Goal: Information Seeking & Learning: Learn about a topic

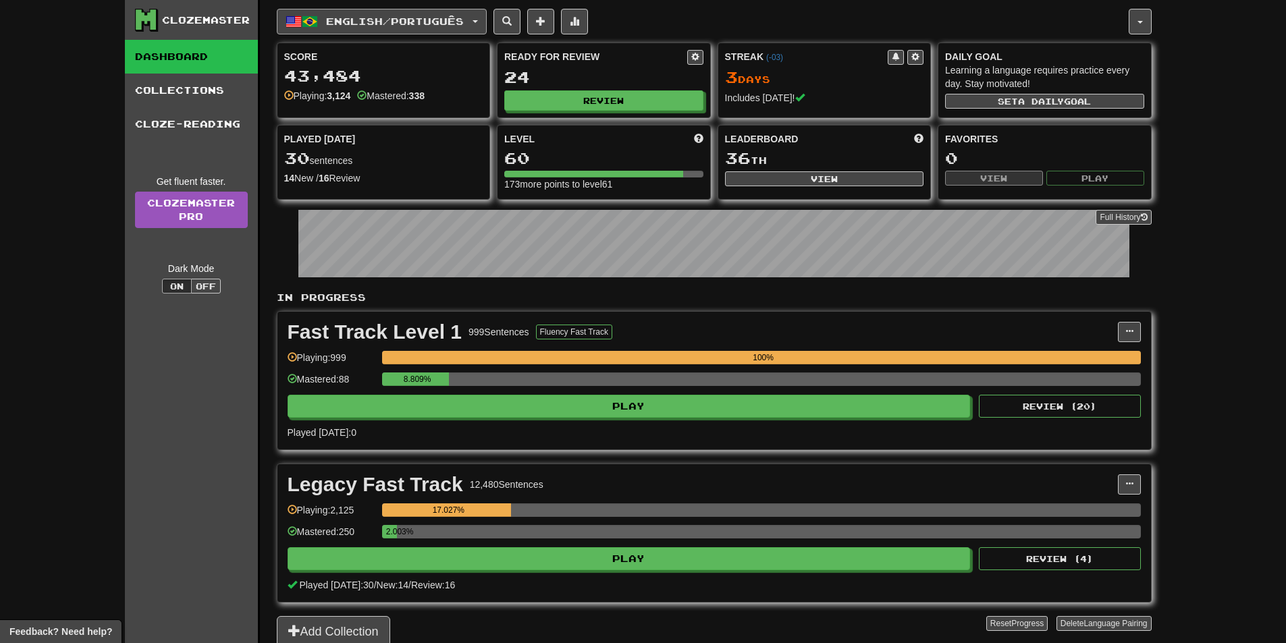
click at [394, 20] on span "English / Português" at bounding box center [395, 21] width 138 height 11
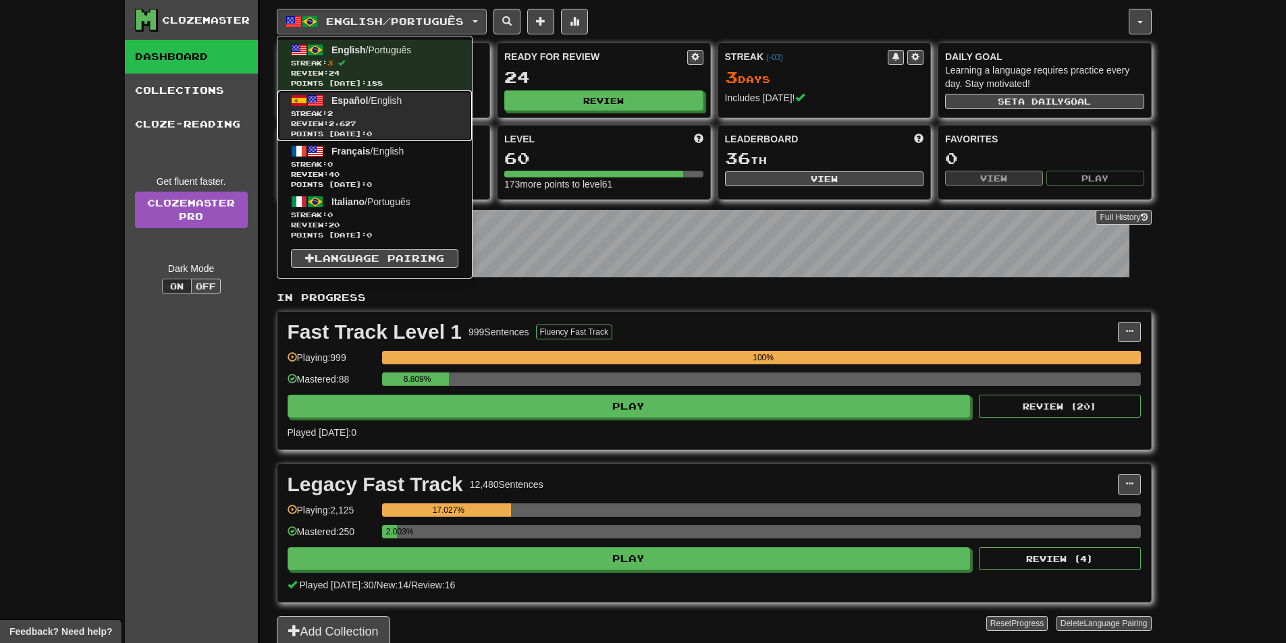
click at [374, 122] on span "Review: 2,627" at bounding box center [374, 124] width 167 height 10
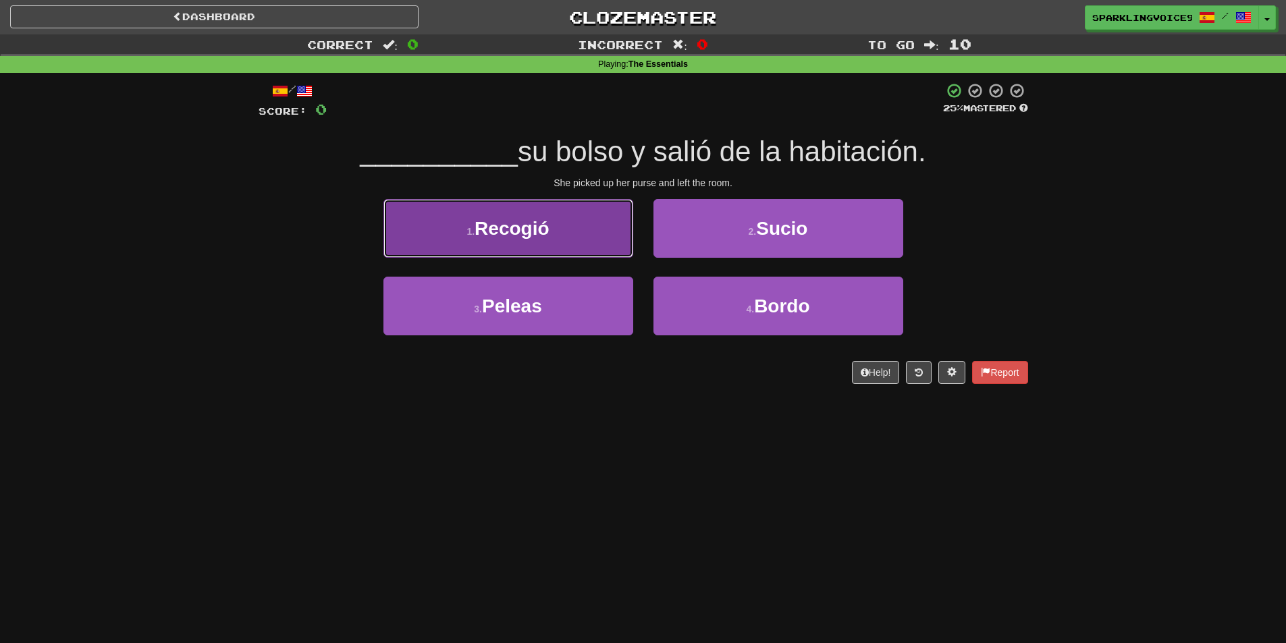
click at [588, 239] on button "1 . Recogió" at bounding box center [508, 228] width 250 height 59
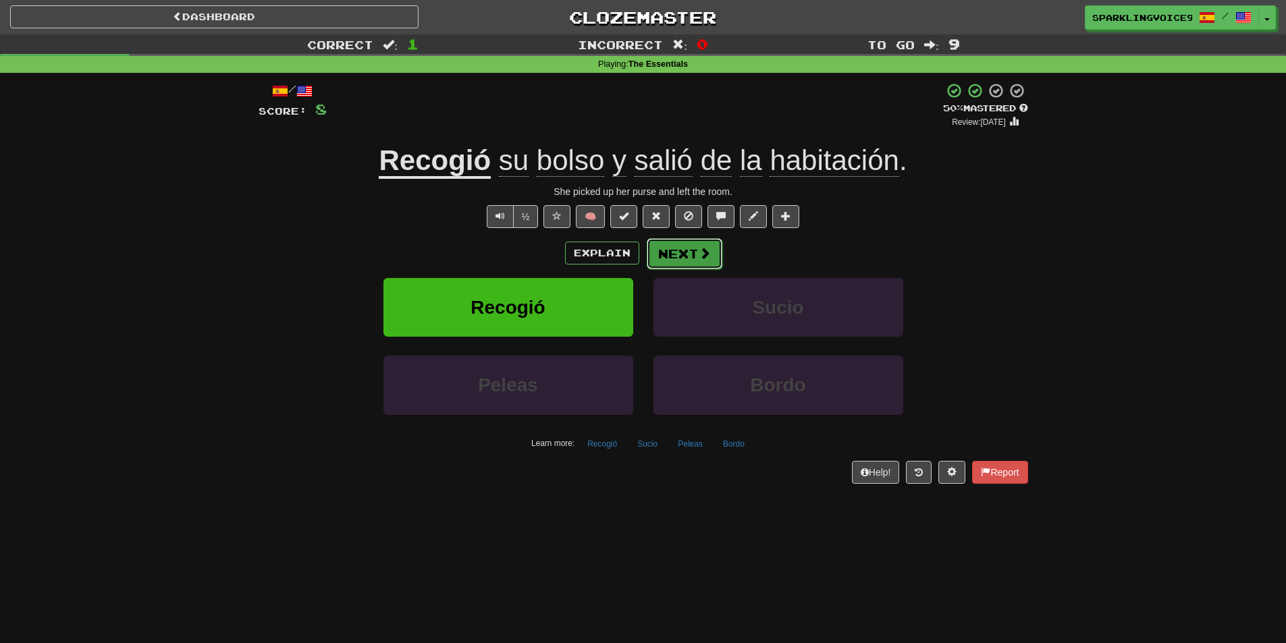
click at [693, 258] on button "Next" at bounding box center [685, 253] width 76 height 31
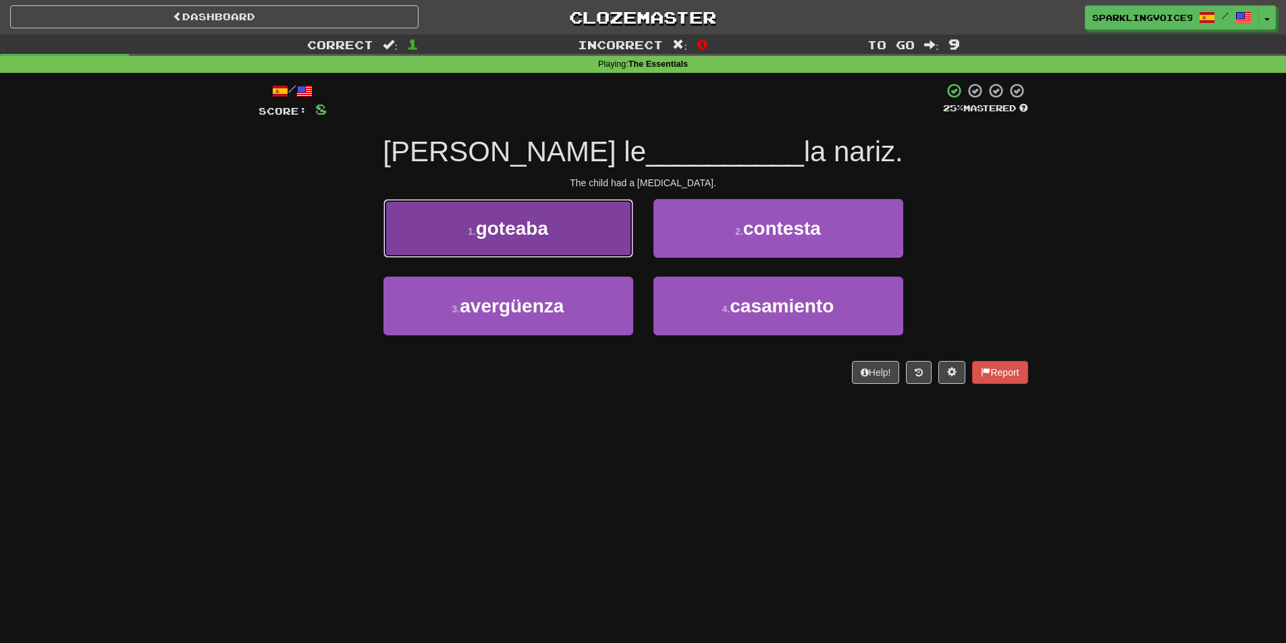
click at [593, 237] on button "1 . [GEOGRAPHIC_DATA]" at bounding box center [508, 228] width 250 height 59
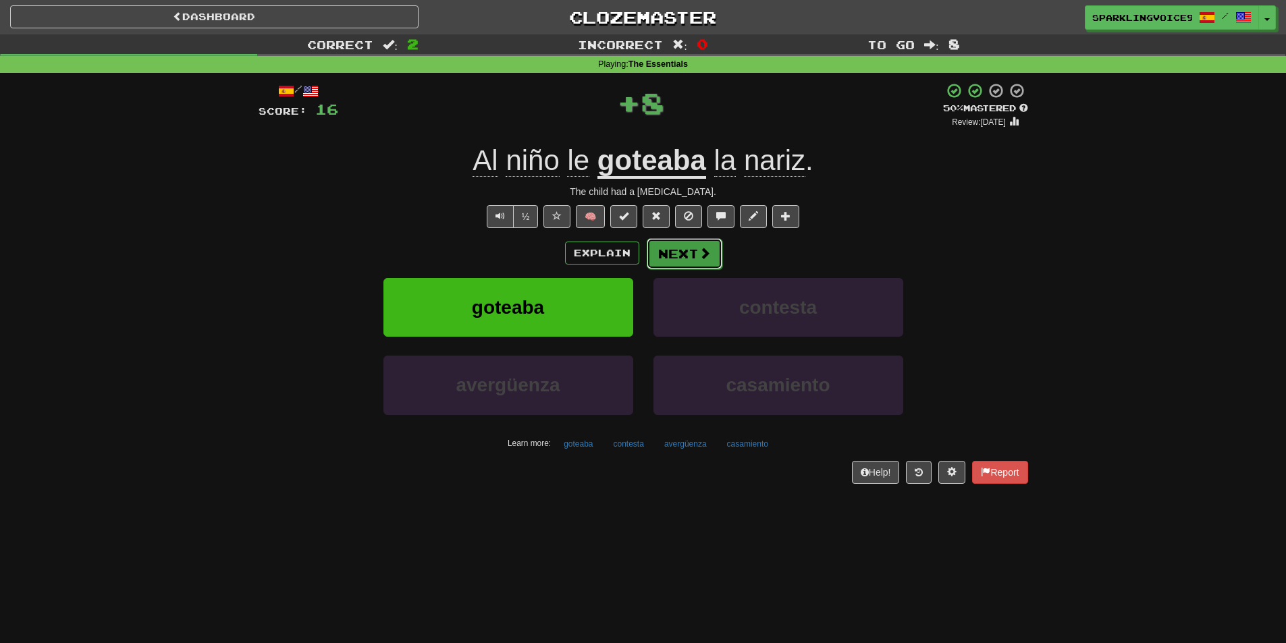
click at [697, 261] on button "Next" at bounding box center [685, 253] width 76 height 31
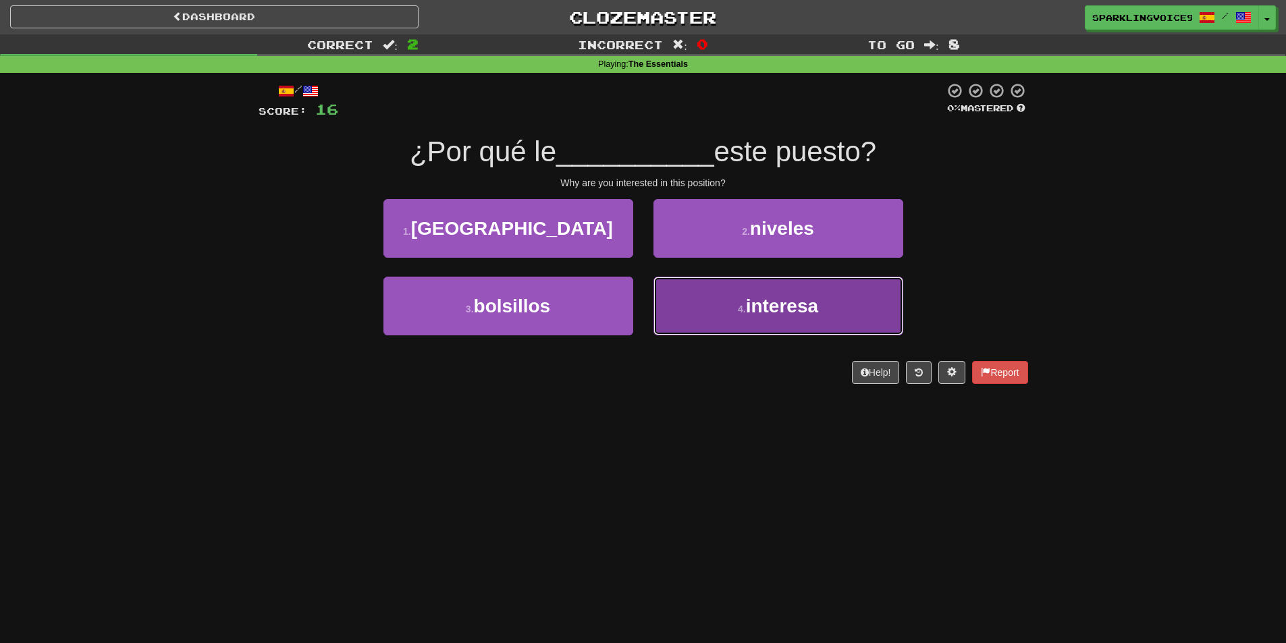
click at [746, 310] on small "4 ." at bounding box center [742, 309] width 8 height 11
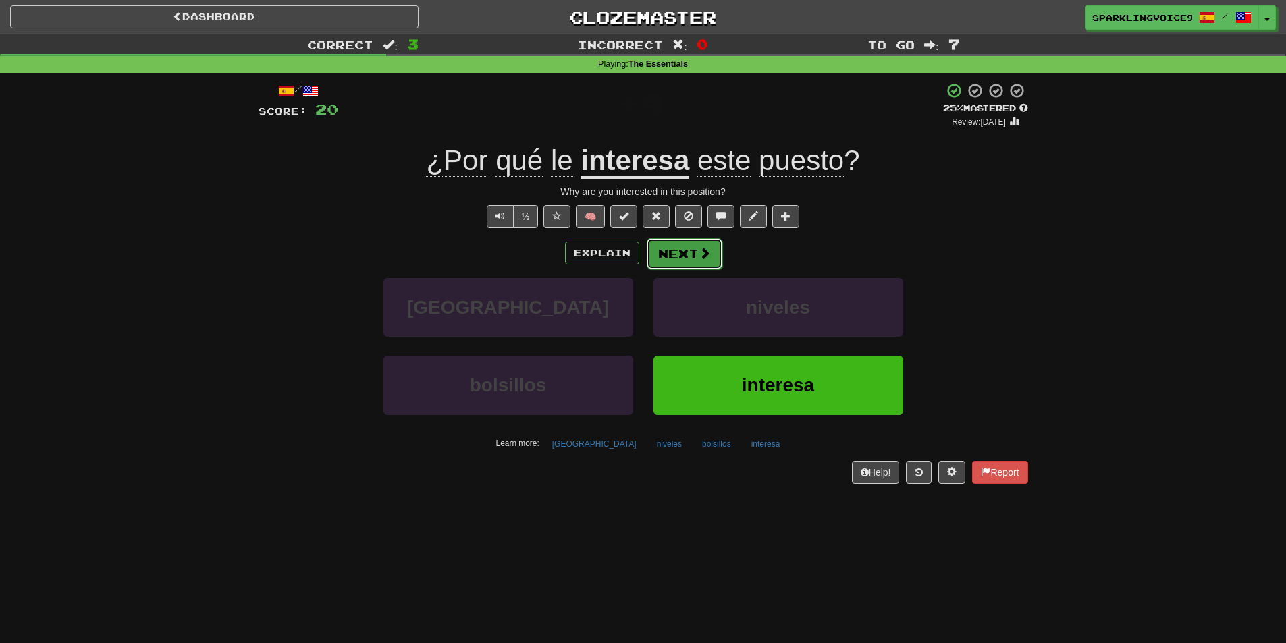
click at [684, 266] on button "Next" at bounding box center [685, 253] width 76 height 31
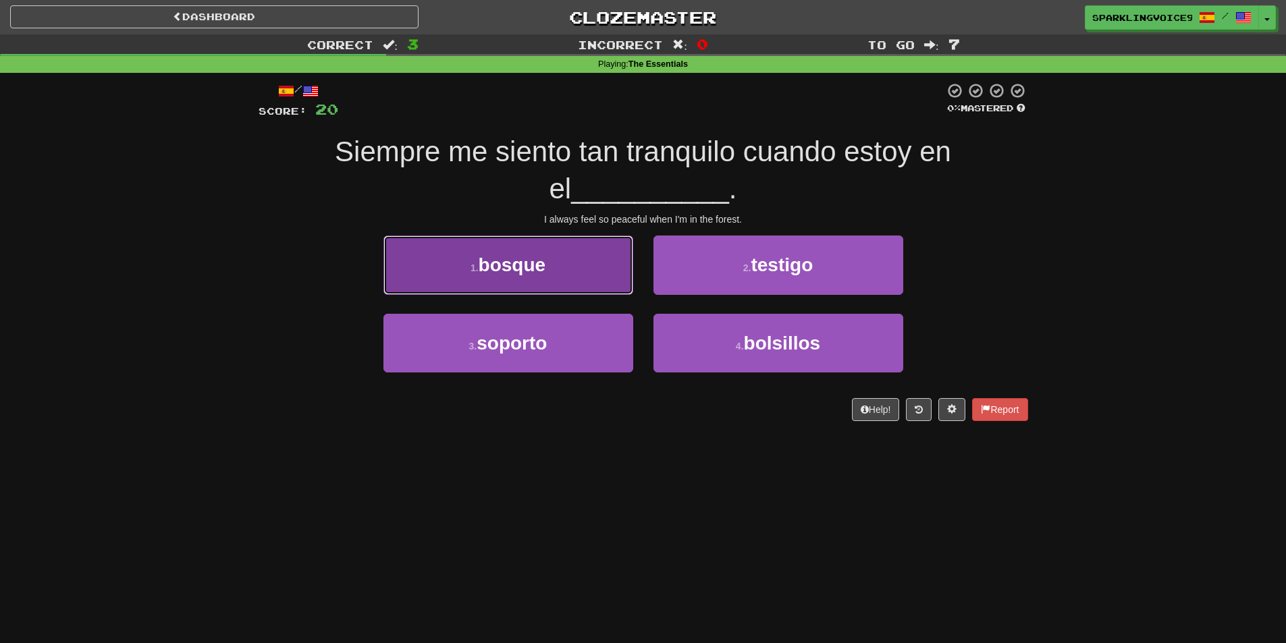
click at [622, 254] on button "1 . bosque" at bounding box center [508, 265] width 250 height 59
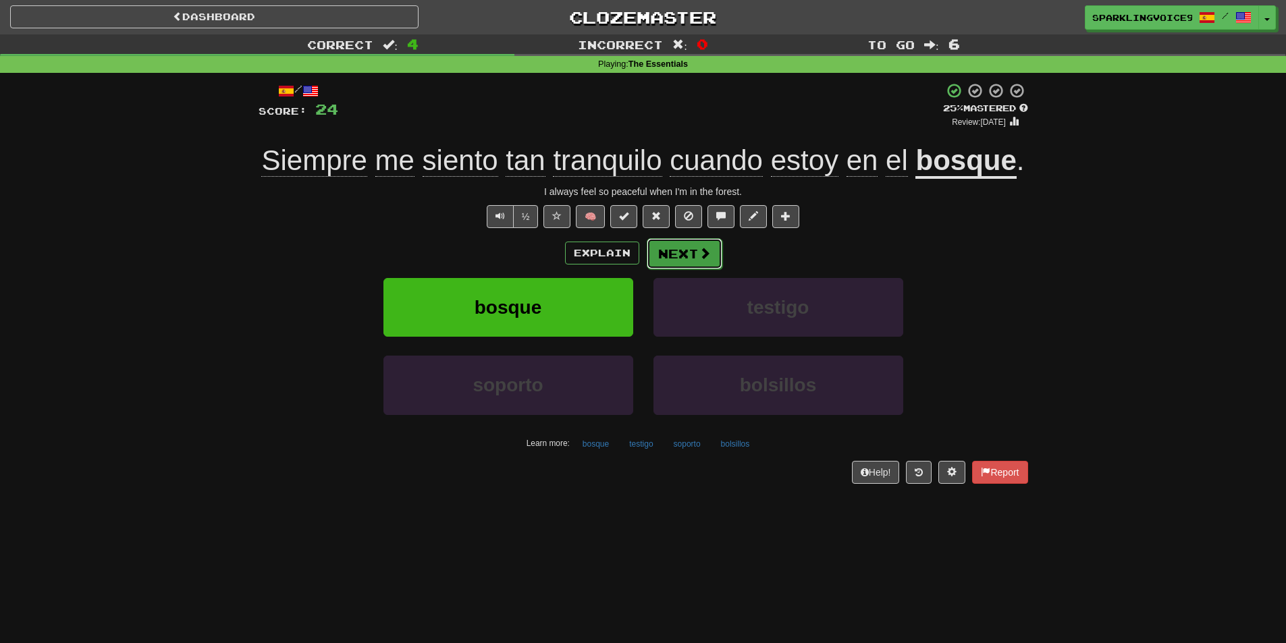
click at [695, 255] on button "Next" at bounding box center [685, 253] width 76 height 31
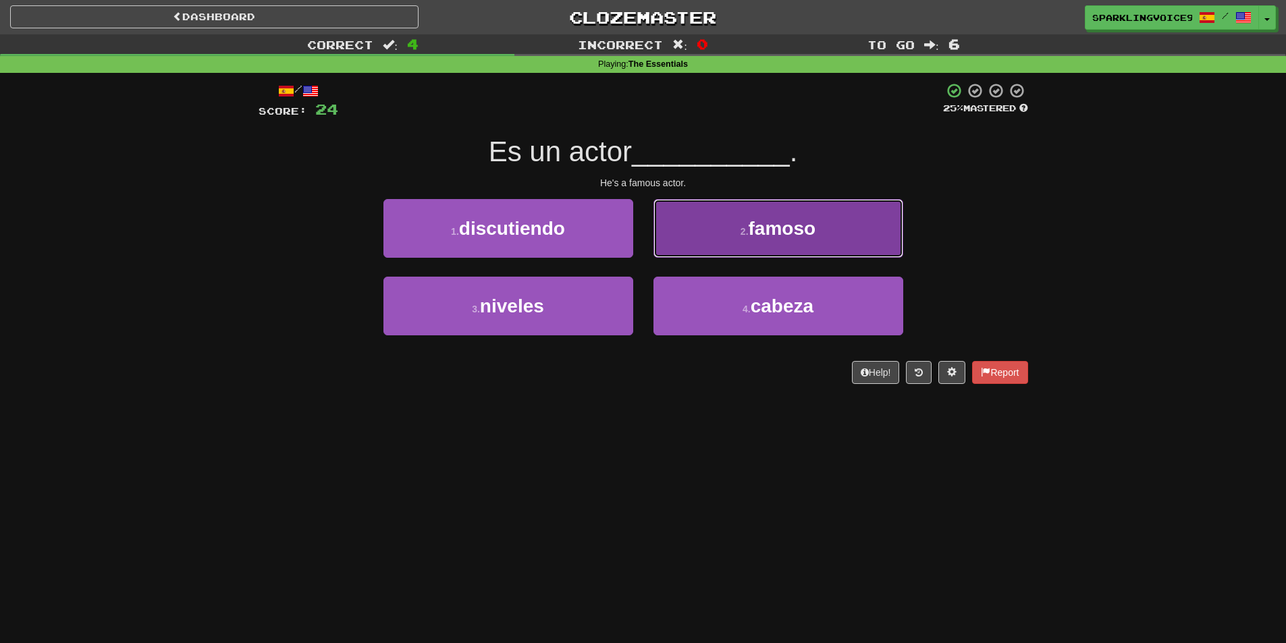
click at [710, 229] on button "2 . famoso" at bounding box center [778, 228] width 250 height 59
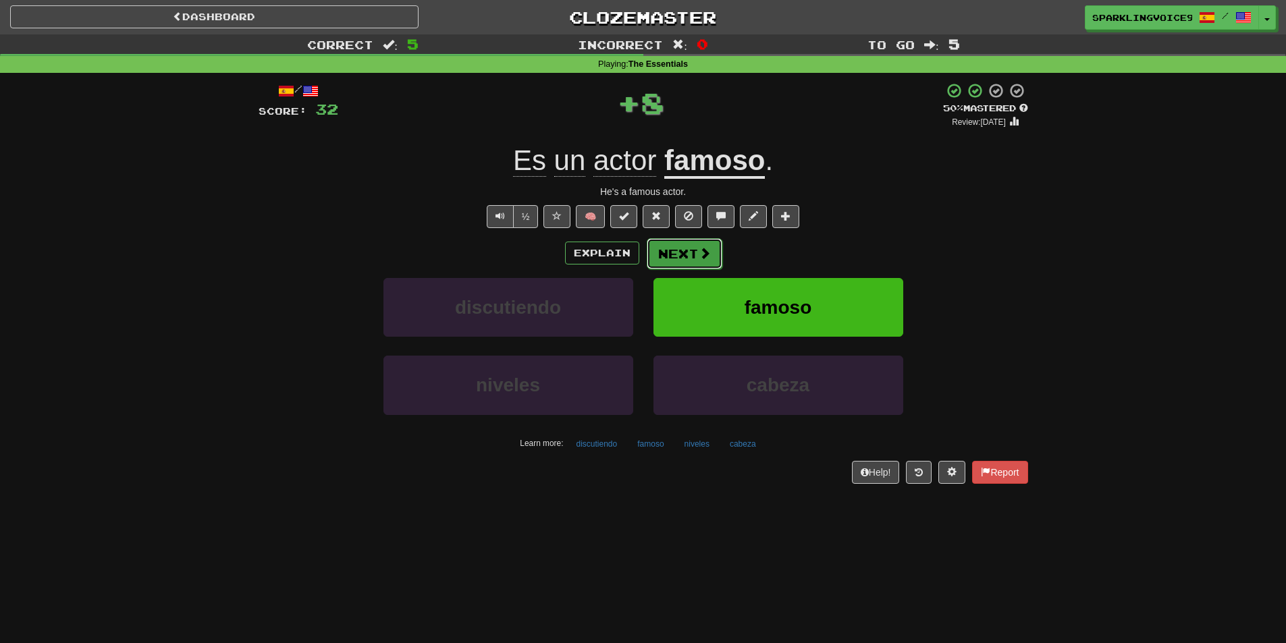
click at [690, 253] on button "Next" at bounding box center [685, 253] width 76 height 31
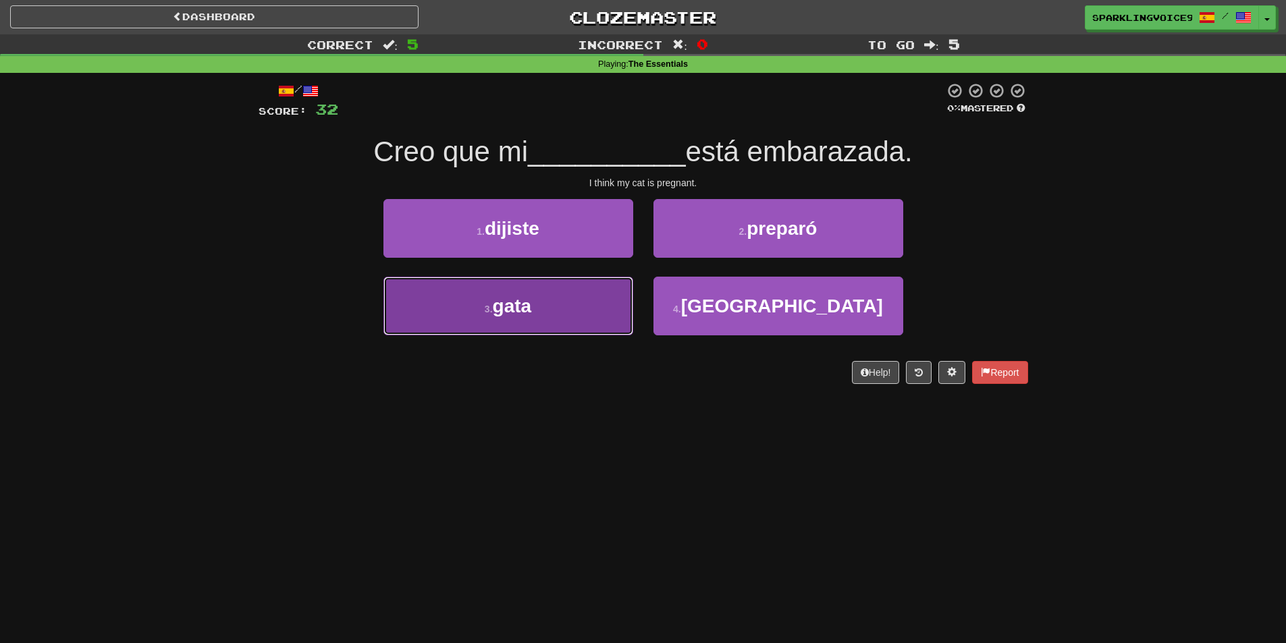
click at [559, 323] on button "3 . gata" at bounding box center [508, 306] width 250 height 59
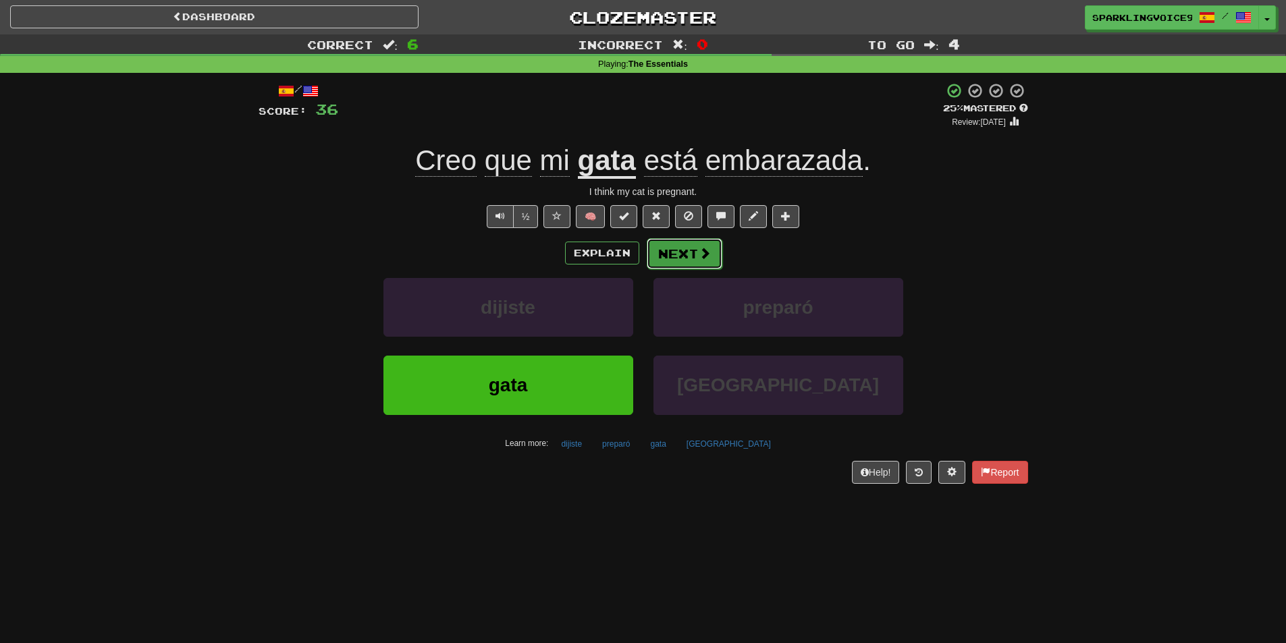
click at [687, 254] on button "Next" at bounding box center [685, 253] width 76 height 31
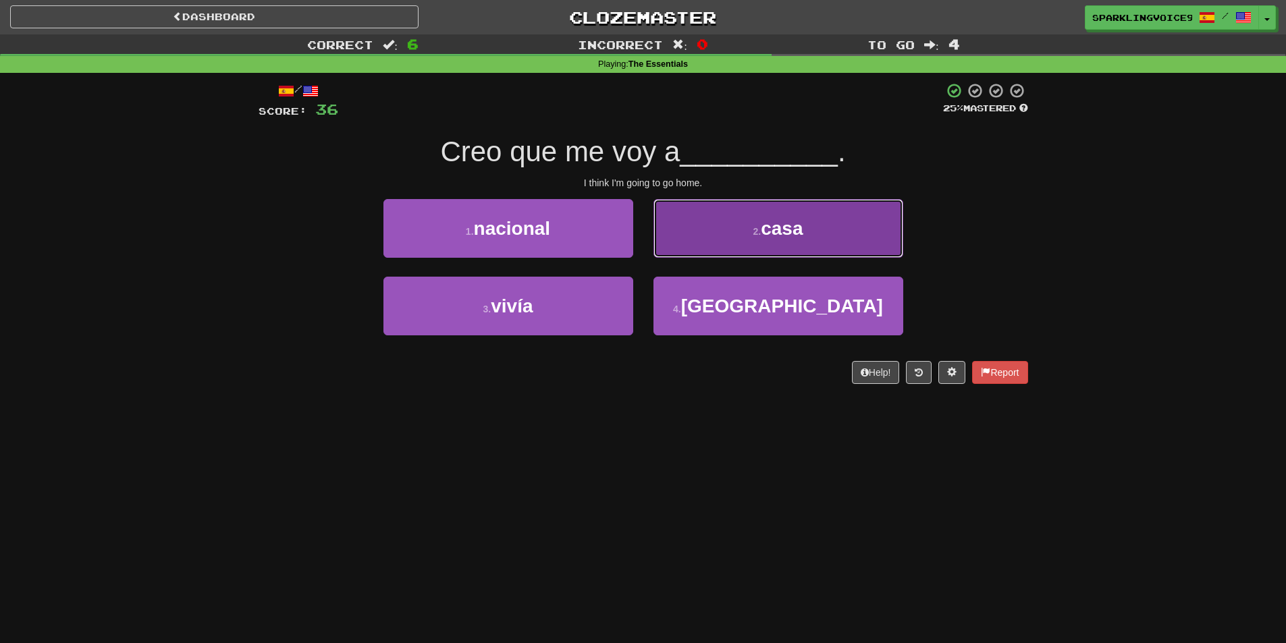
click at [744, 227] on button "2 . casa" at bounding box center [778, 228] width 250 height 59
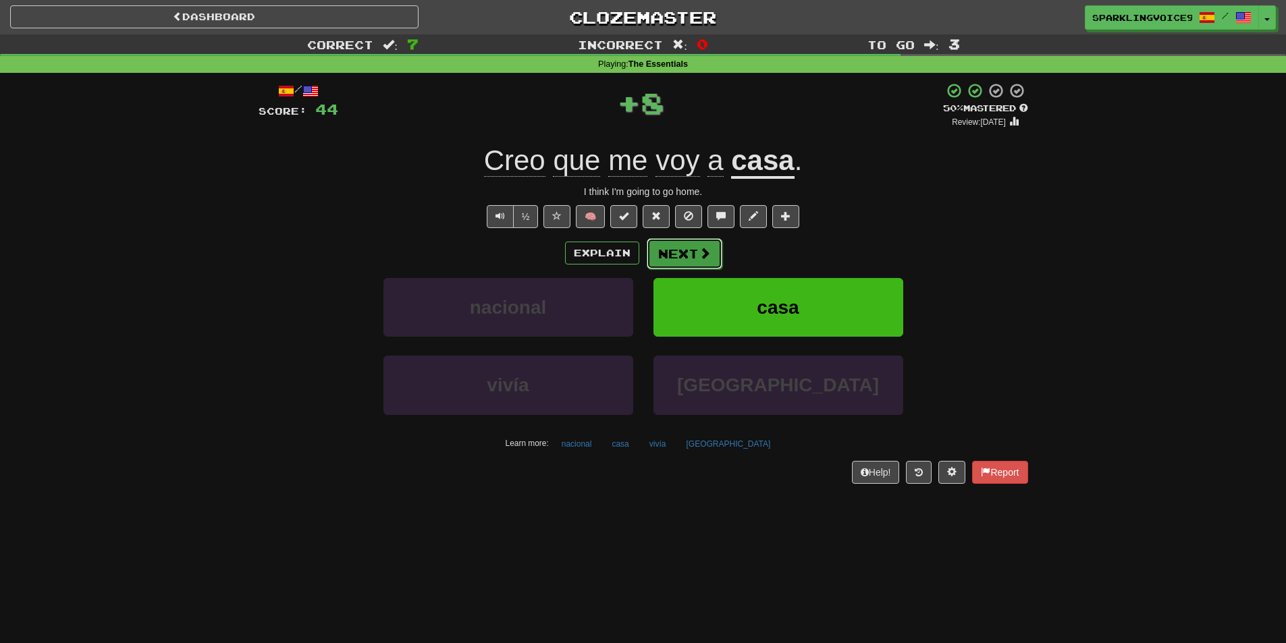
click at [688, 248] on button "Next" at bounding box center [685, 253] width 76 height 31
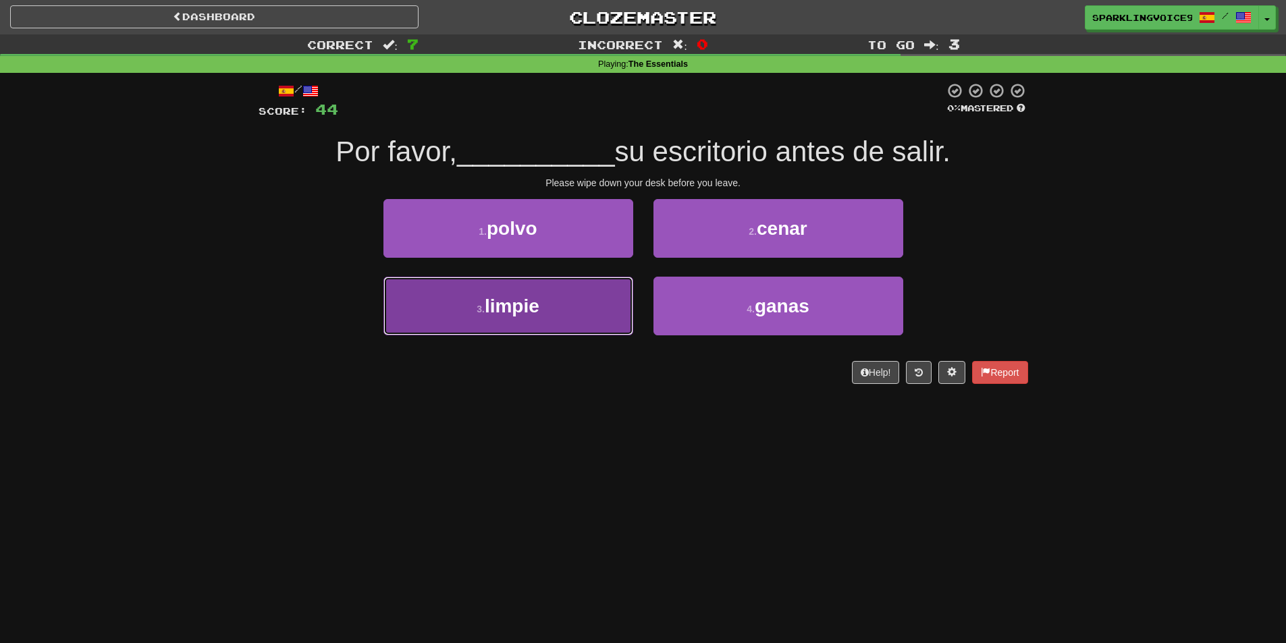
click at [500, 296] on span "limpie" at bounding box center [512, 306] width 55 height 21
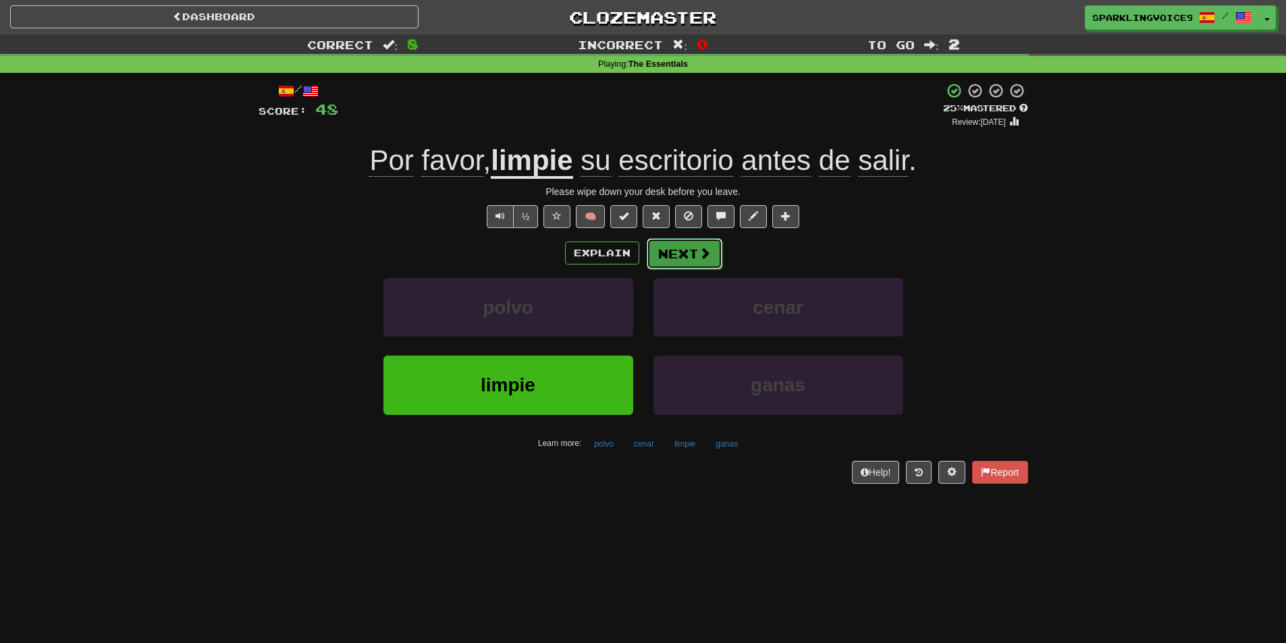
click at [692, 246] on button "Next" at bounding box center [685, 253] width 76 height 31
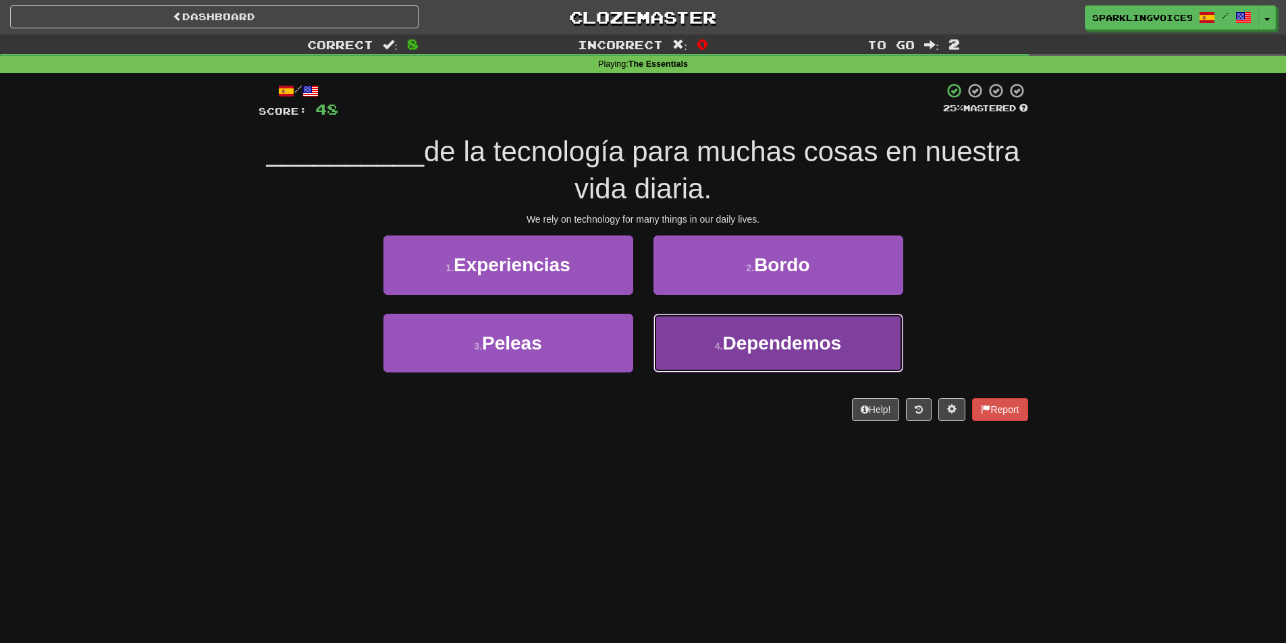
click at [728, 337] on span "Dependemos" at bounding box center [781, 343] width 119 height 21
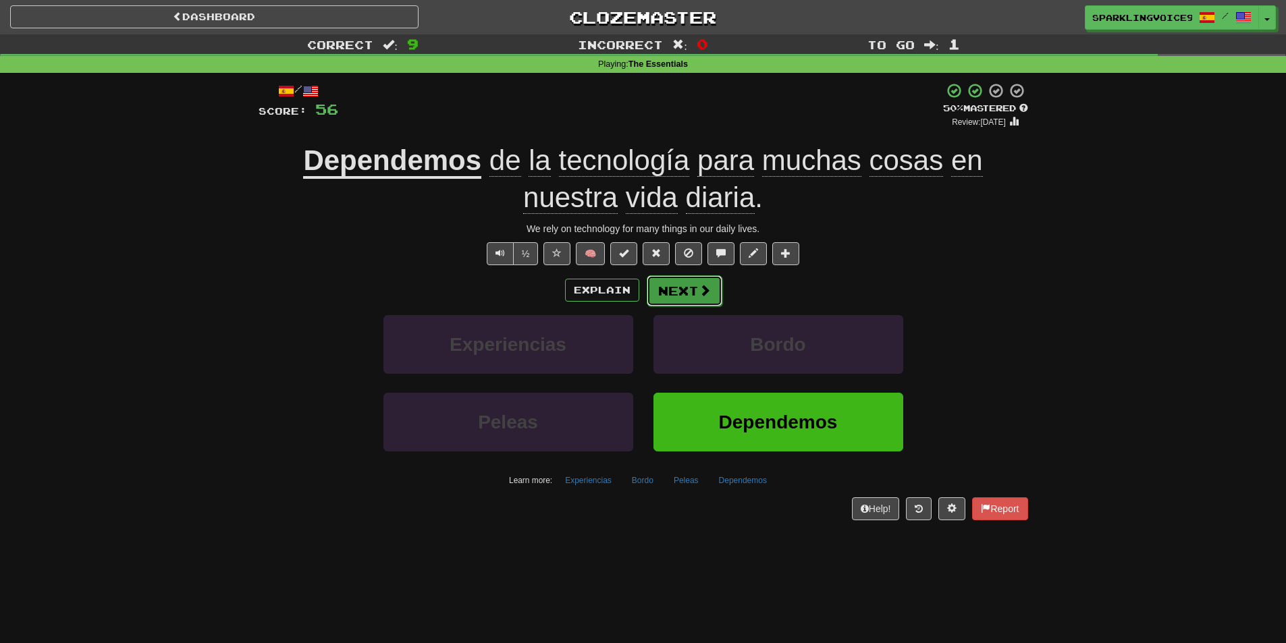
click at [686, 296] on button "Next" at bounding box center [685, 290] width 76 height 31
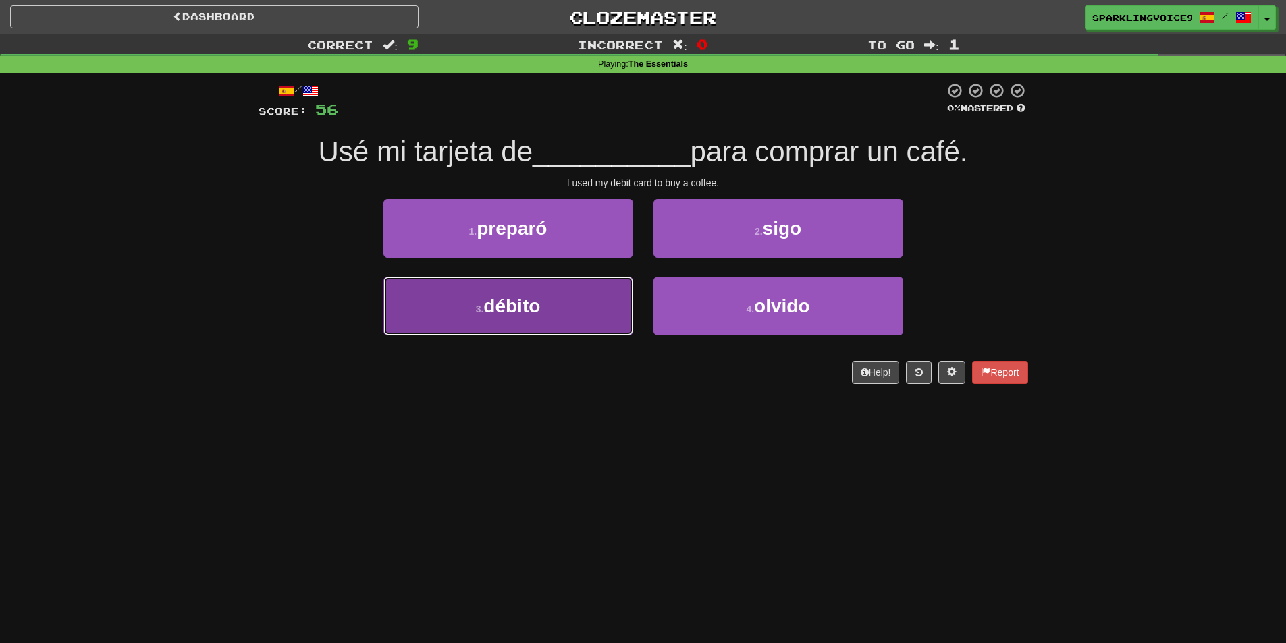
click at [561, 310] on button "3 . débito" at bounding box center [508, 306] width 250 height 59
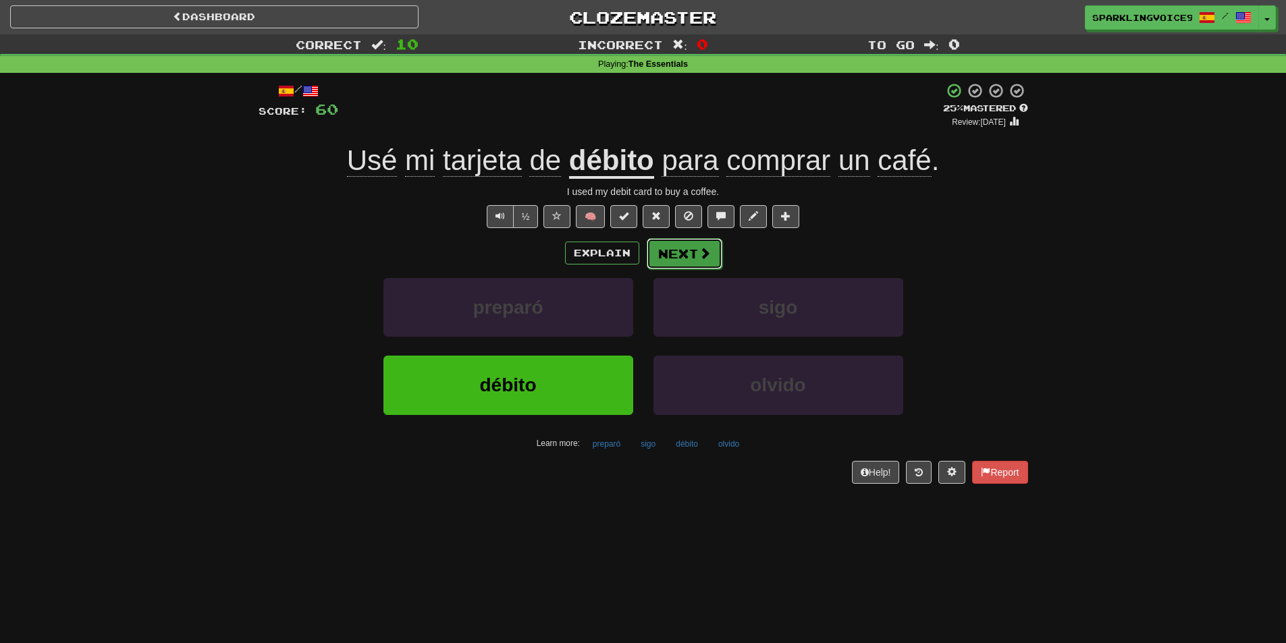
click at [700, 258] on span at bounding box center [704, 253] width 12 height 12
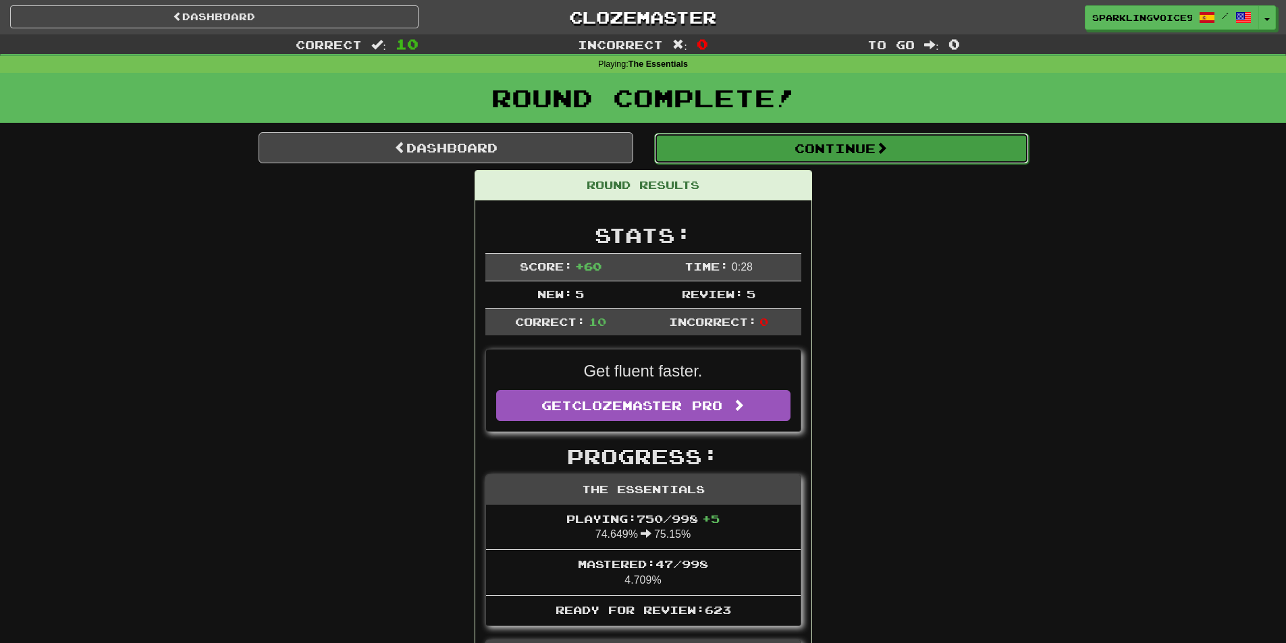
click at [848, 155] on button "Continue" at bounding box center [841, 148] width 375 height 31
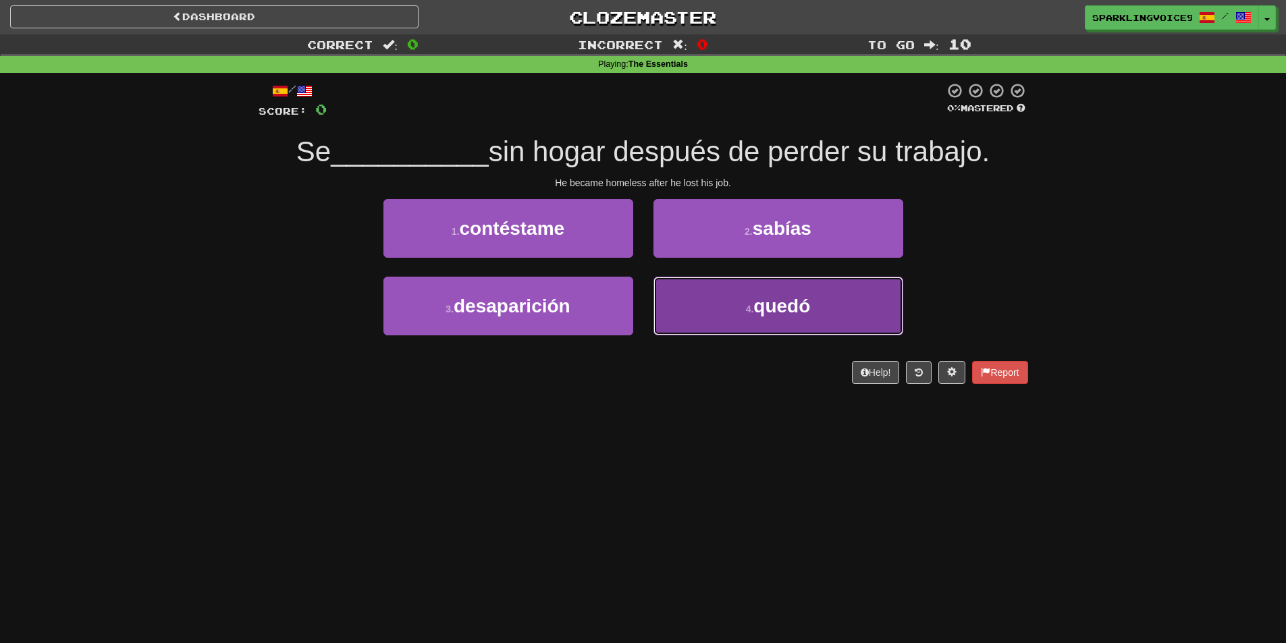
click at [709, 304] on button "4 . quedó" at bounding box center [778, 306] width 250 height 59
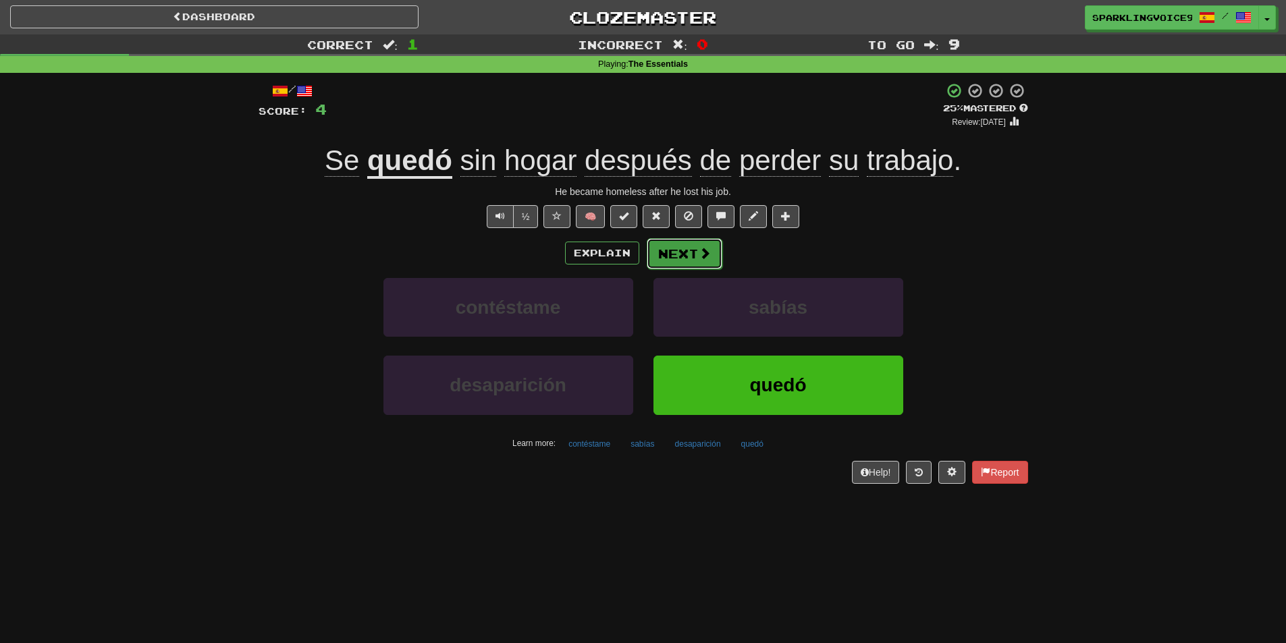
click at [704, 250] on span at bounding box center [704, 253] width 12 height 12
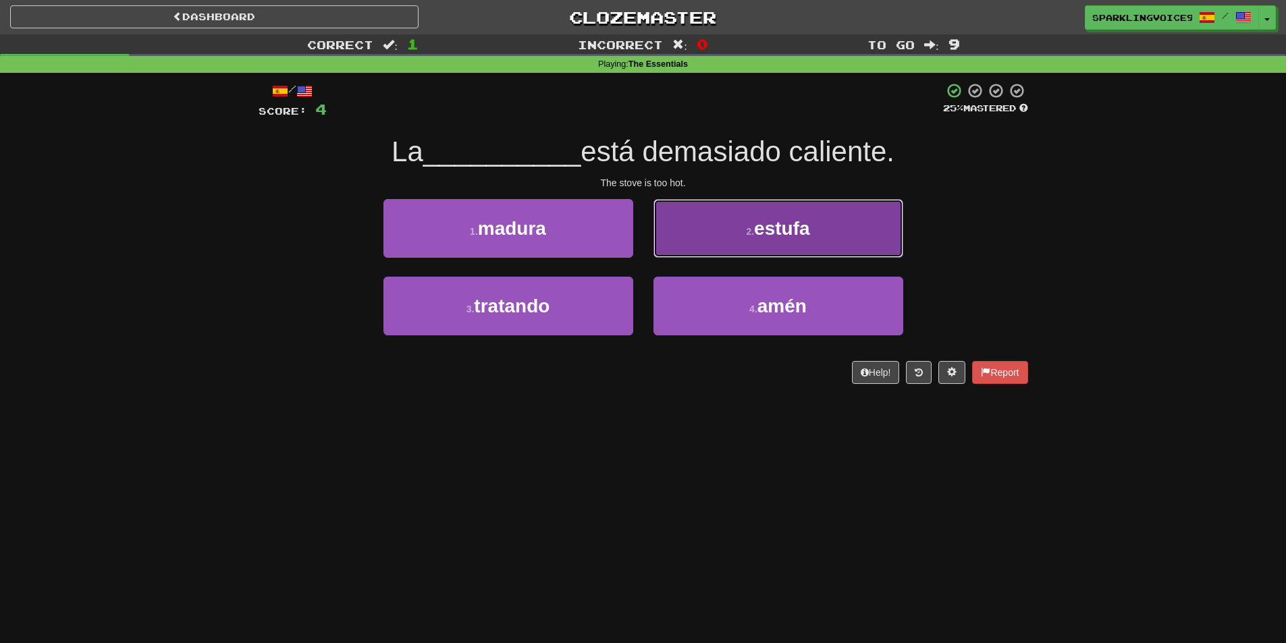
click at [747, 241] on button "2 . estufa" at bounding box center [778, 228] width 250 height 59
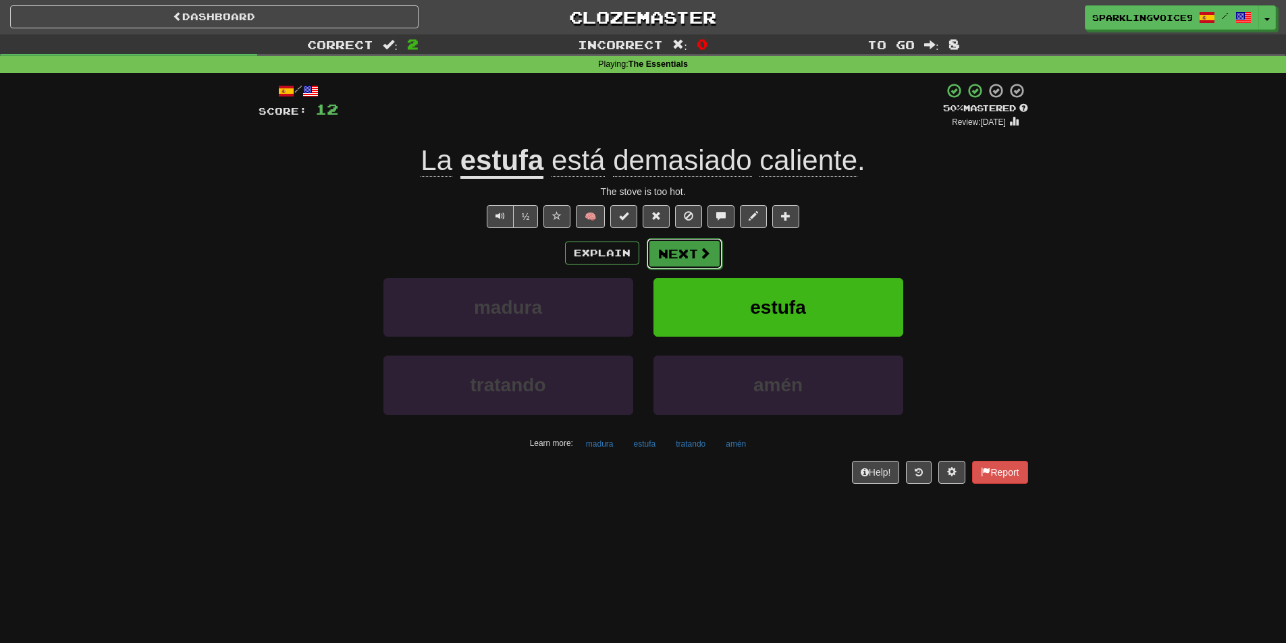
click at [680, 258] on button "Next" at bounding box center [685, 253] width 76 height 31
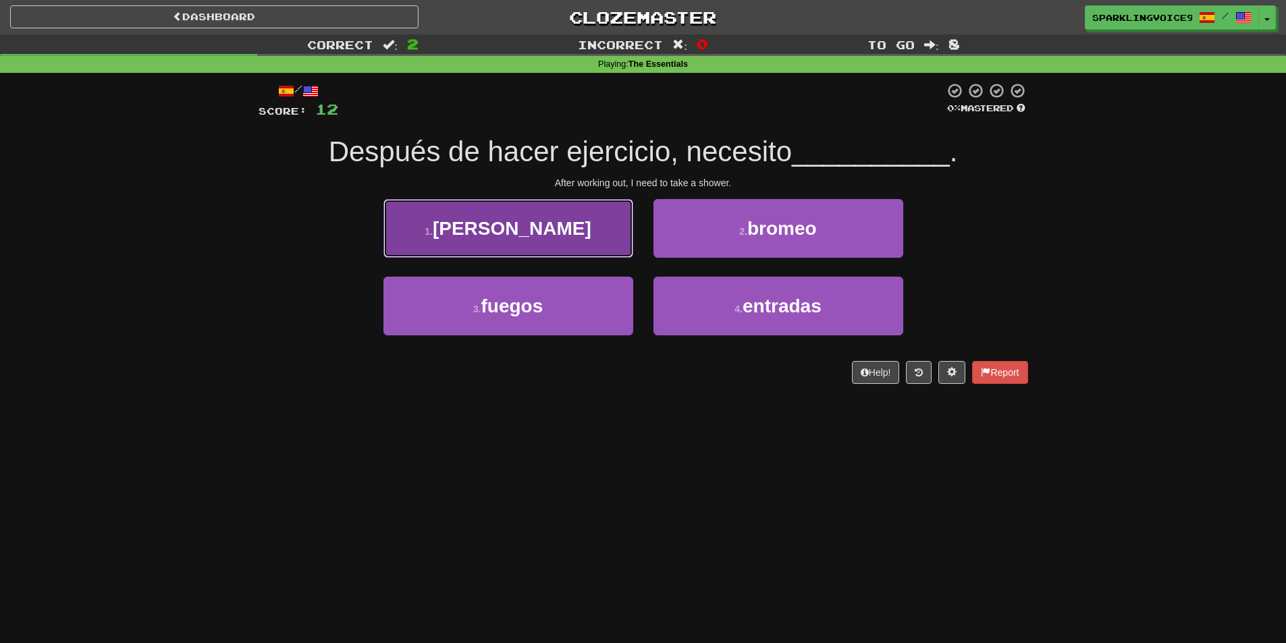
click at [597, 239] on button "1 . [PERSON_NAME]" at bounding box center [508, 228] width 250 height 59
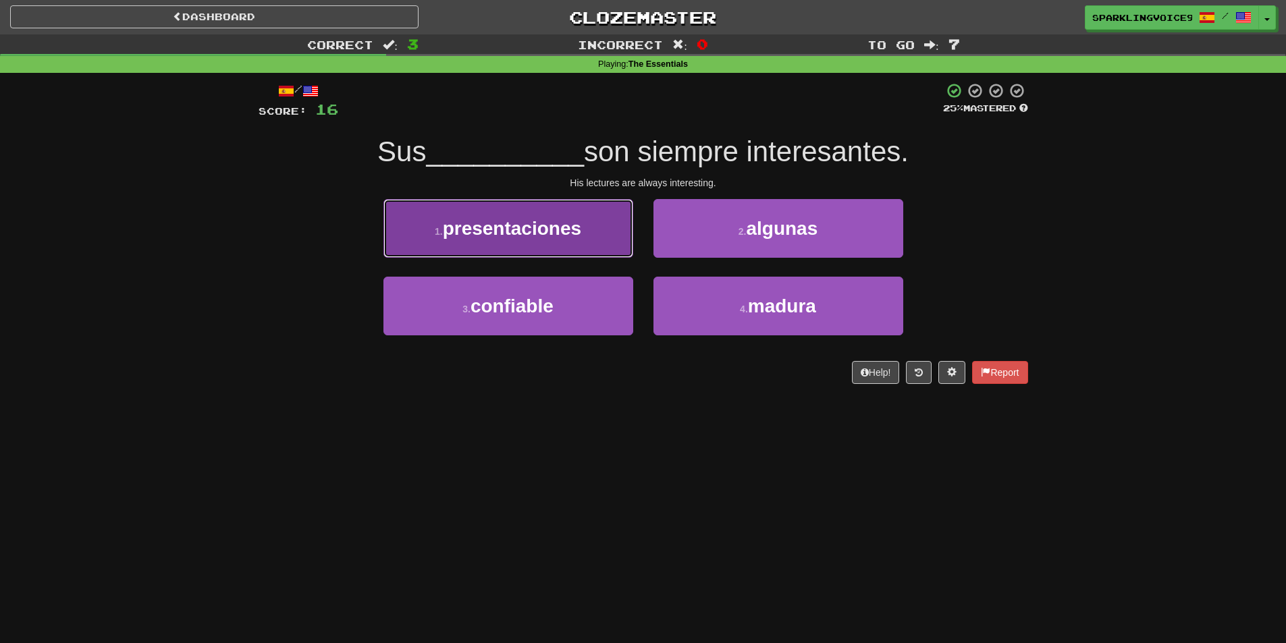
click at [601, 250] on button "1 . presentaciones" at bounding box center [508, 228] width 250 height 59
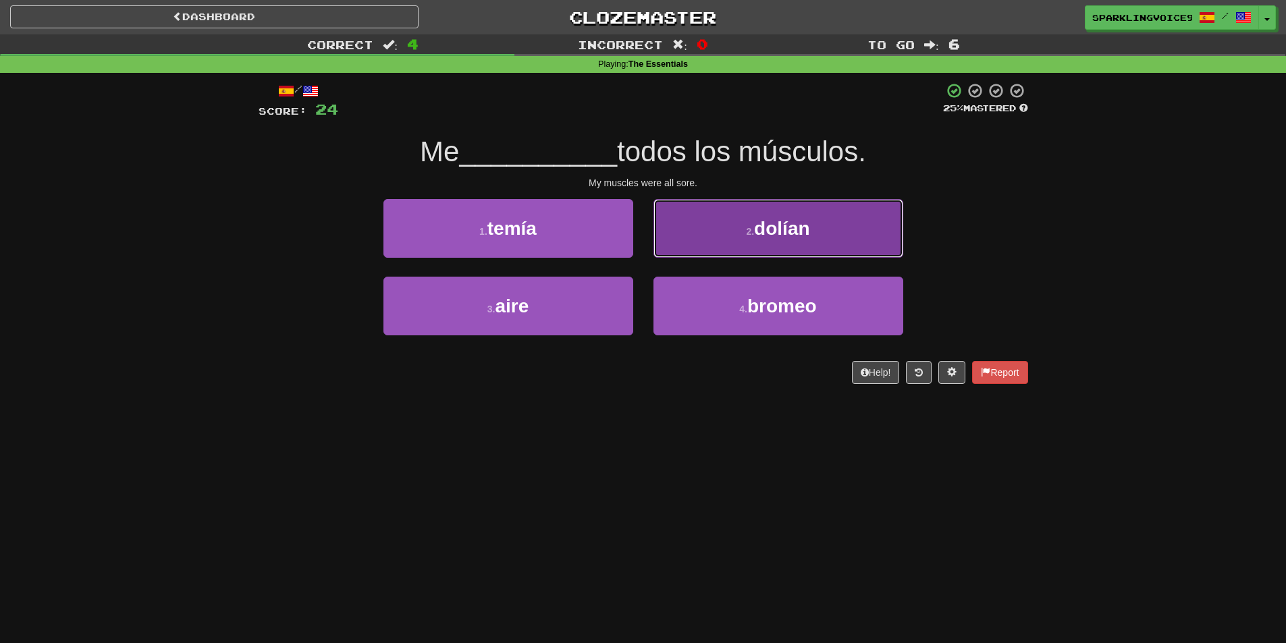
click at [719, 238] on button "2 . dolían" at bounding box center [778, 228] width 250 height 59
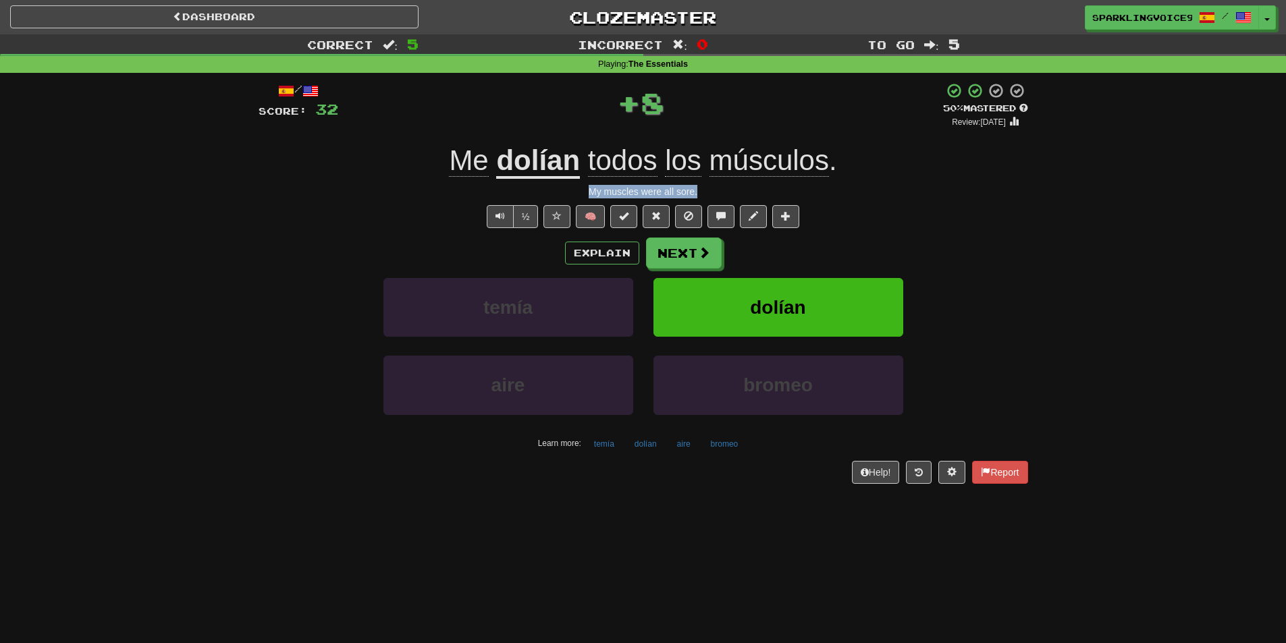
drag, startPoint x: 589, startPoint y: 193, endPoint x: 711, endPoint y: 186, distance: 121.7
click at [711, 186] on div "My muscles were all sore." at bounding box center [642, 191] width 769 height 13
drag, startPoint x: 638, startPoint y: 101, endPoint x: 673, endPoint y: 101, distance: 35.1
click at [673, 101] on div "+ 8" at bounding box center [640, 102] width 605 height 40
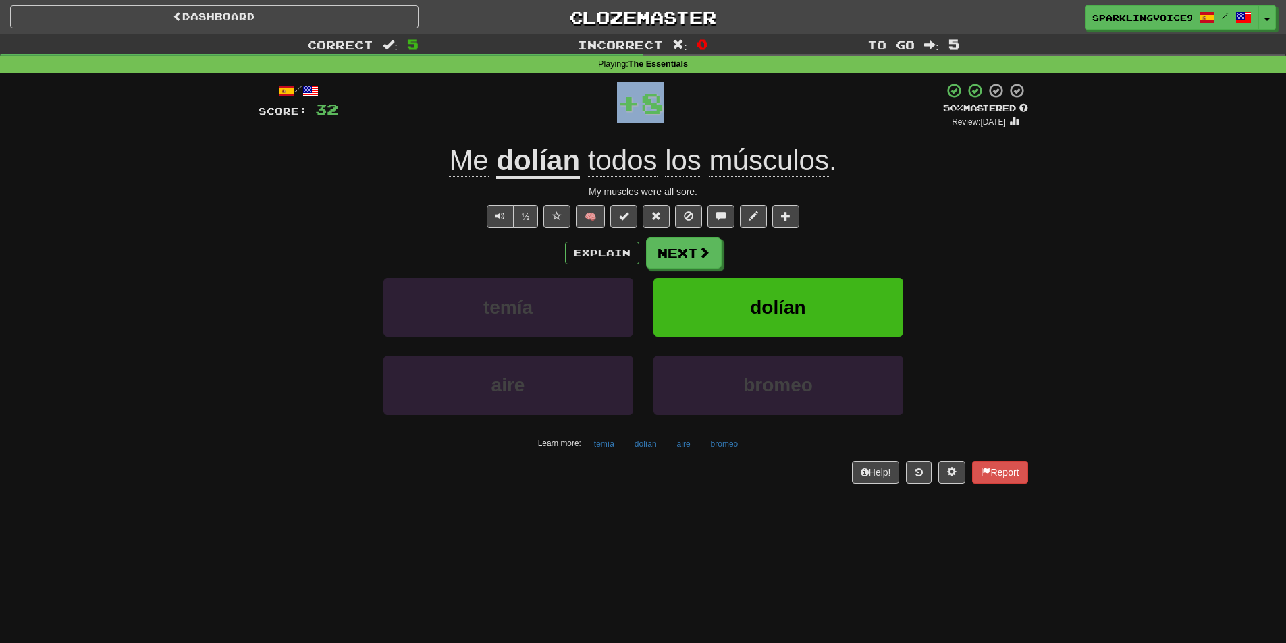
click at [673, 101] on div "+ 8" at bounding box center [640, 102] width 605 height 40
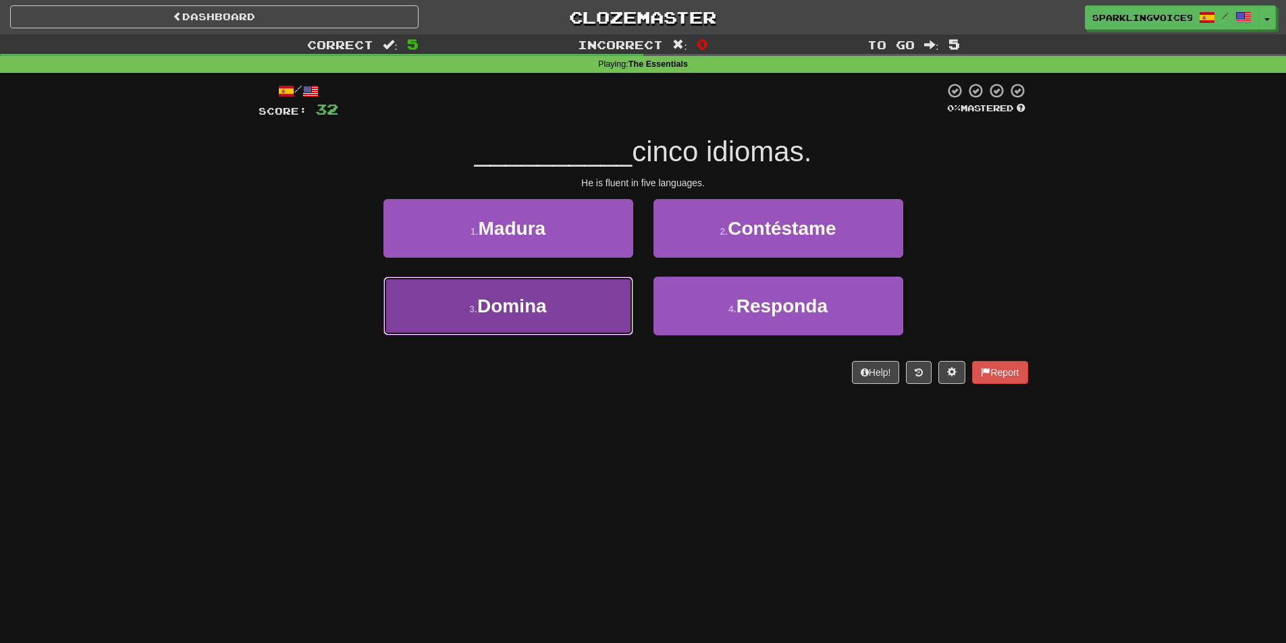
click at [561, 307] on button "3 . [GEOGRAPHIC_DATA]" at bounding box center [508, 306] width 250 height 59
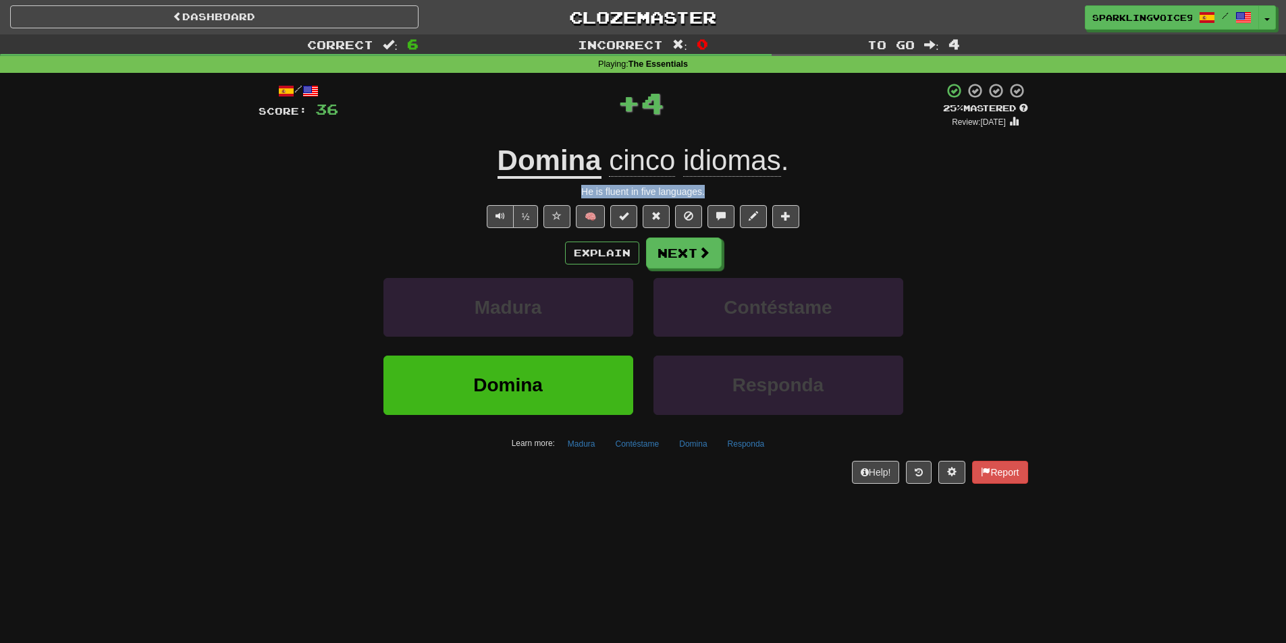
drag, startPoint x: 582, startPoint y: 191, endPoint x: 730, endPoint y: 191, distance: 147.1
click at [730, 191] on div "He is fluent in five languages." at bounding box center [642, 191] width 769 height 13
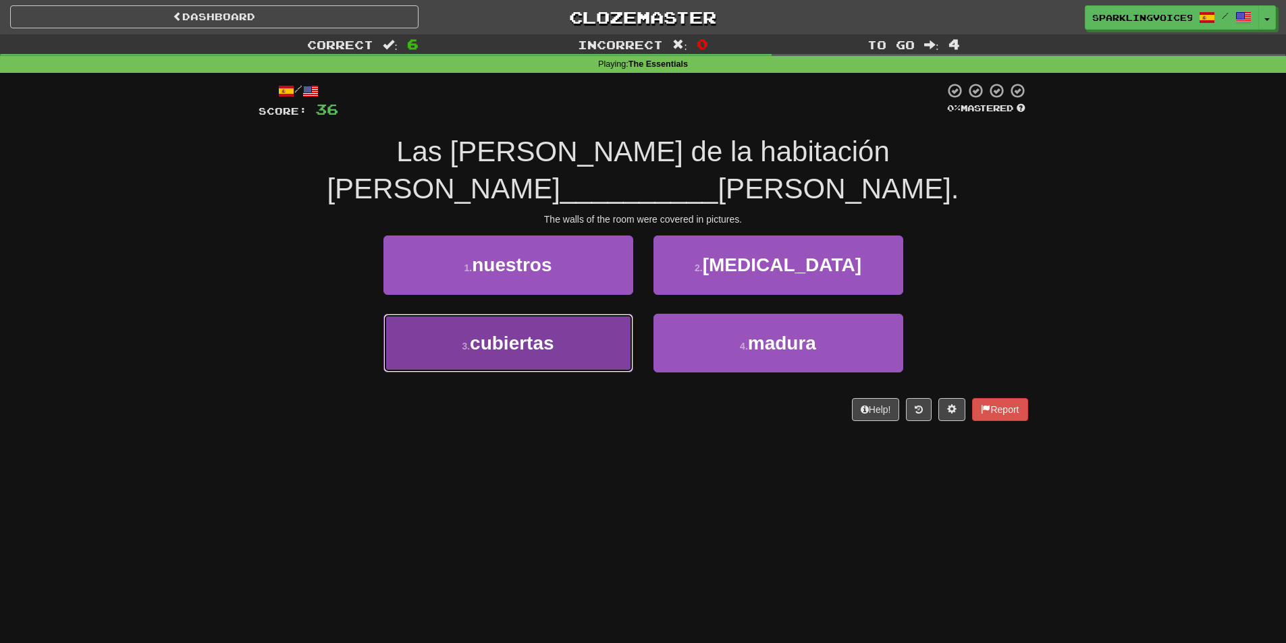
click at [517, 354] on button "3 . cubiertas" at bounding box center [508, 343] width 250 height 59
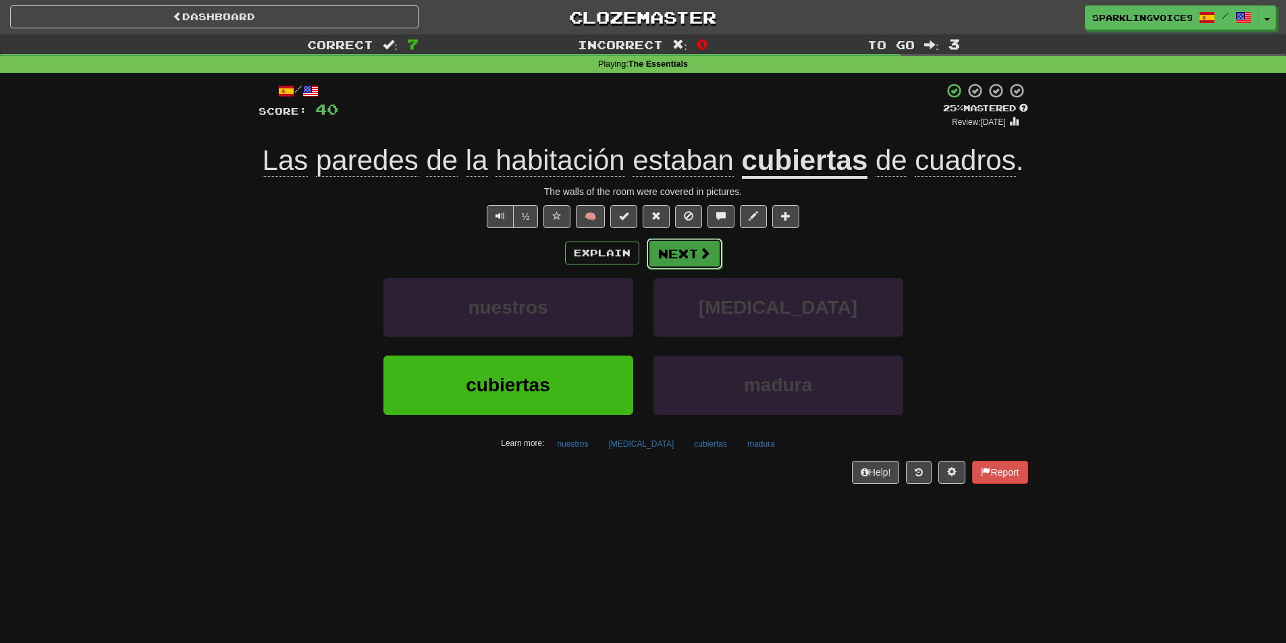
click at [707, 265] on button "Next" at bounding box center [685, 253] width 76 height 31
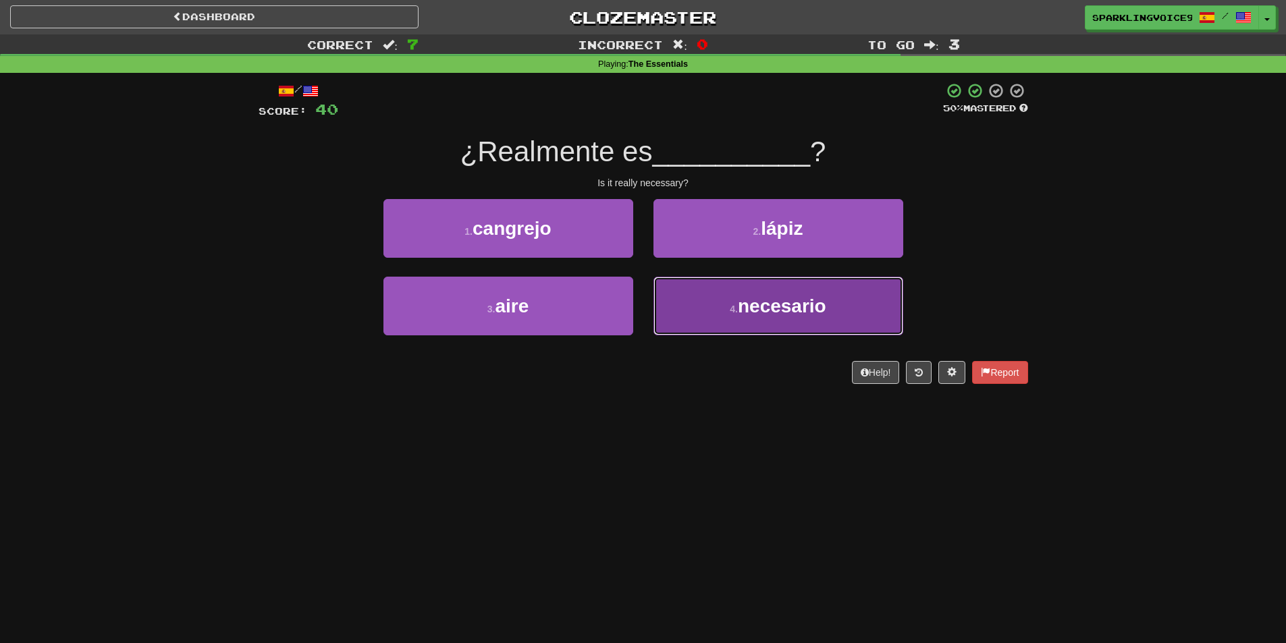
click at [724, 304] on button "4 . necesario" at bounding box center [778, 306] width 250 height 59
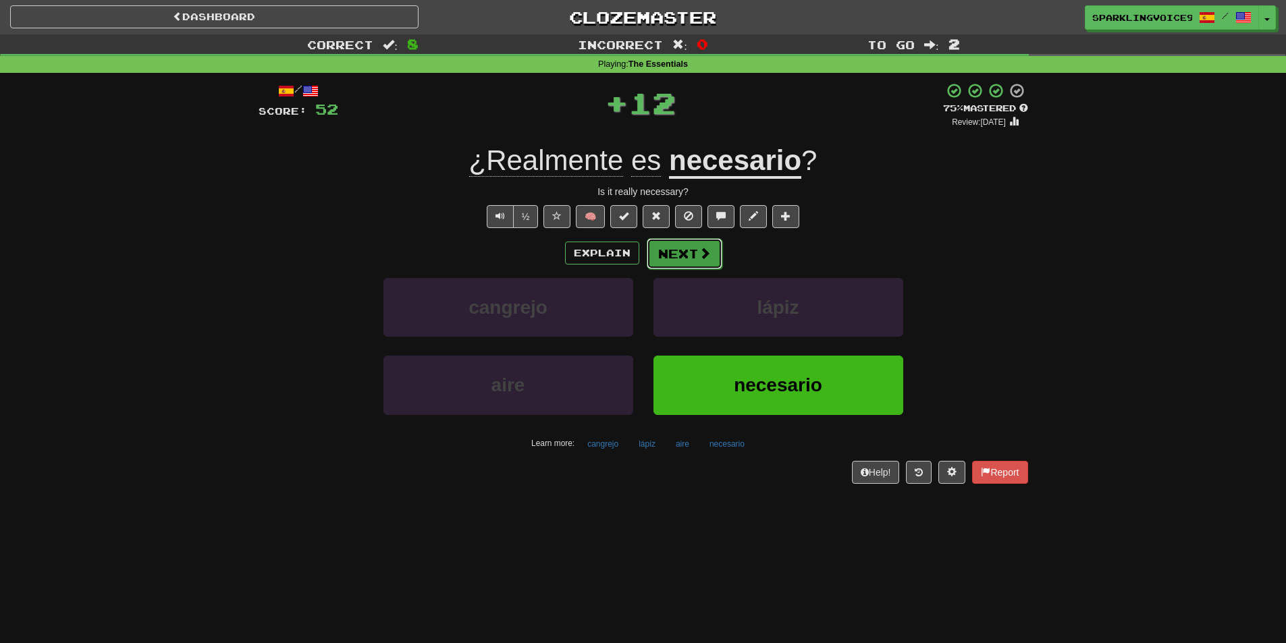
click at [688, 256] on button "Next" at bounding box center [685, 253] width 76 height 31
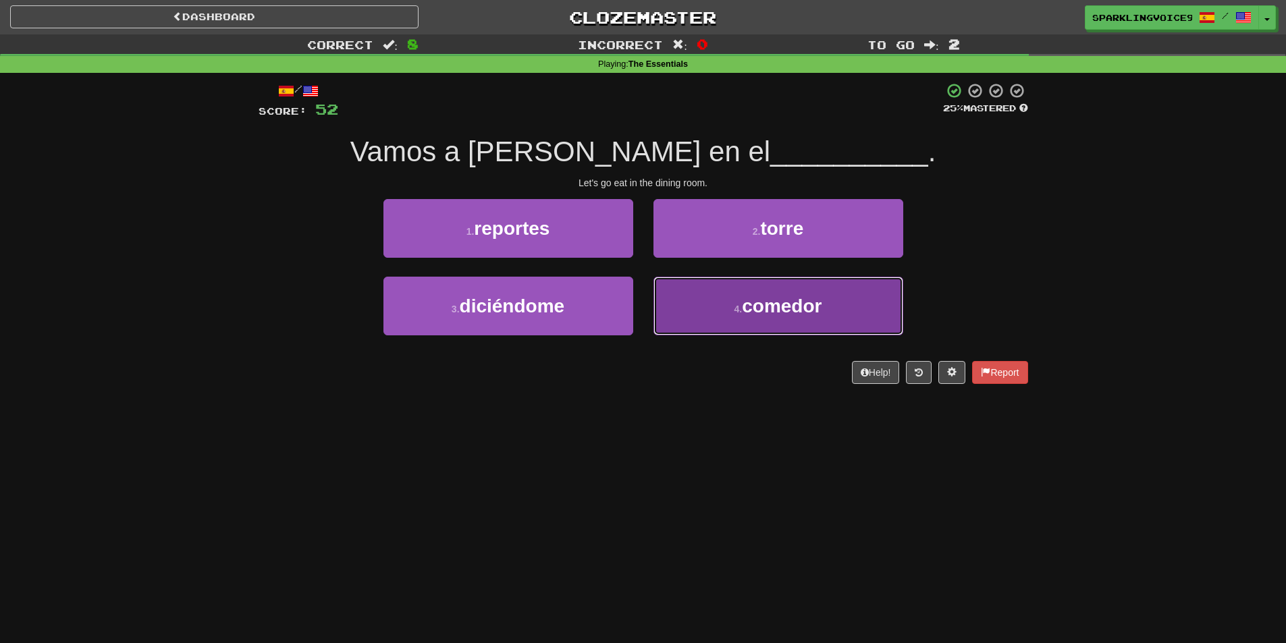
click at [759, 319] on button "4 . comedor" at bounding box center [778, 306] width 250 height 59
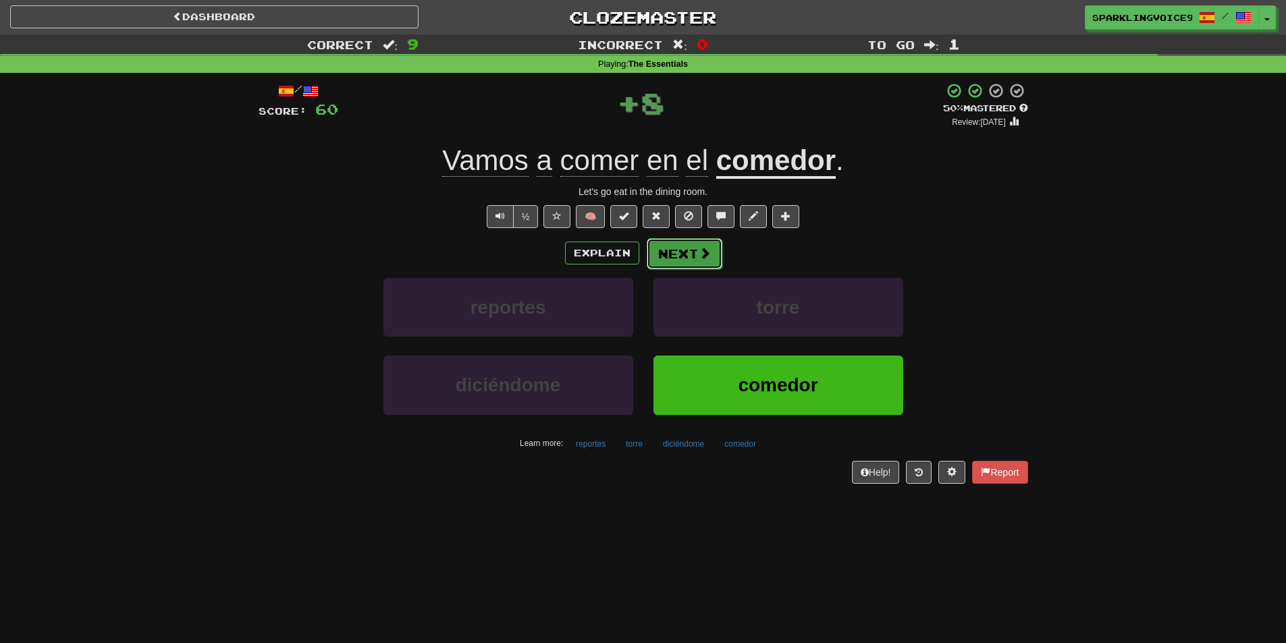
click at [702, 259] on span at bounding box center [704, 253] width 12 height 12
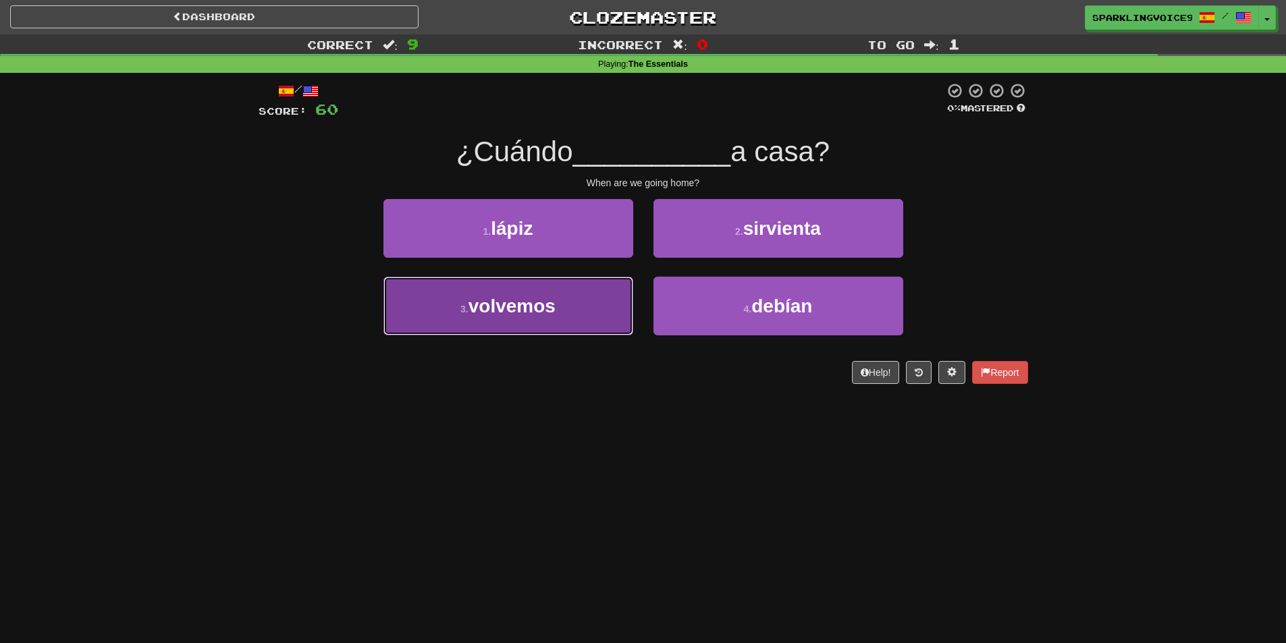
click at [611, 304] on button "3 . volvemos" at bounding box center [508, 306] width 250 height 59
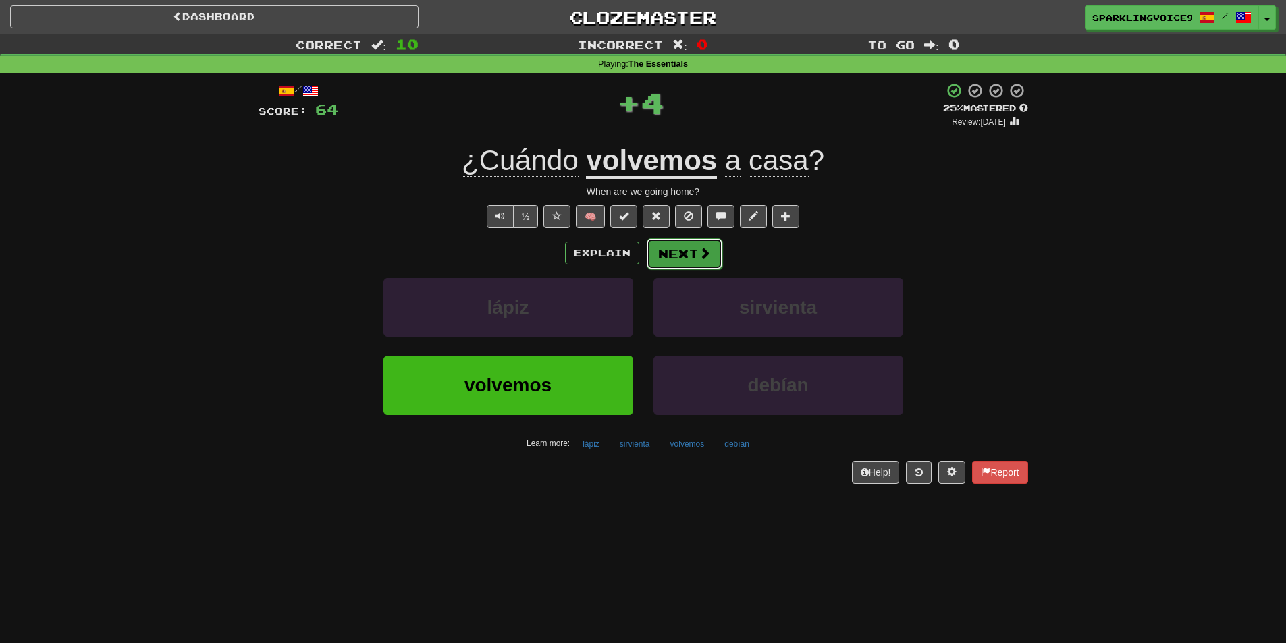
click at [687, 252] on button "Next" at bounding box center [685, 253] width 76 height 31
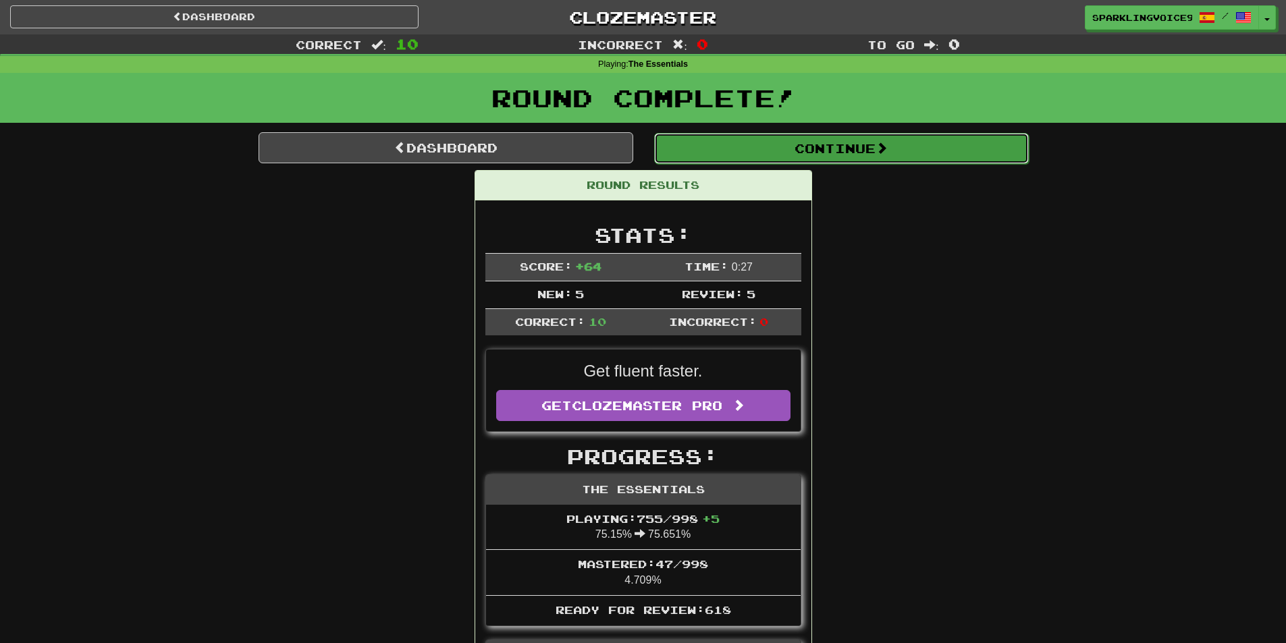
click at [777, 133] on button "Continue" at bounding box center [841, 148] width 375 height 31
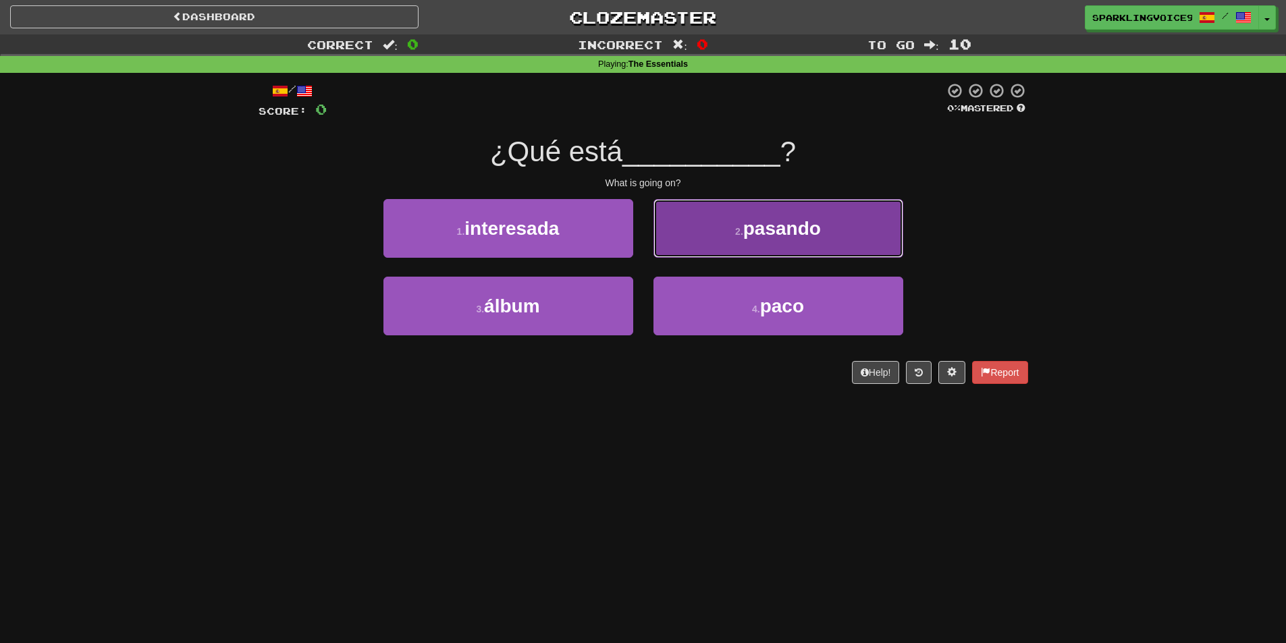
click at [703, 224] on button "2 . pasando" at bounding box center [778, 228] width 250 height 59
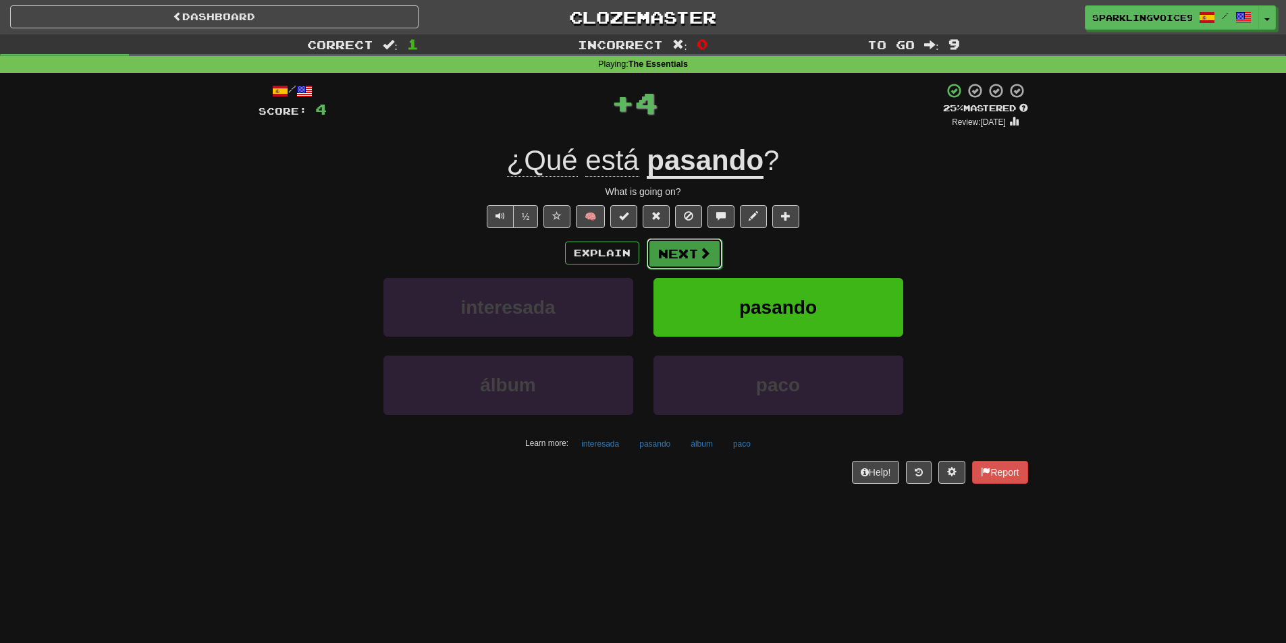
click at [673, 256] on button "Next" at bounding box center [685, 253] width 76 height 31
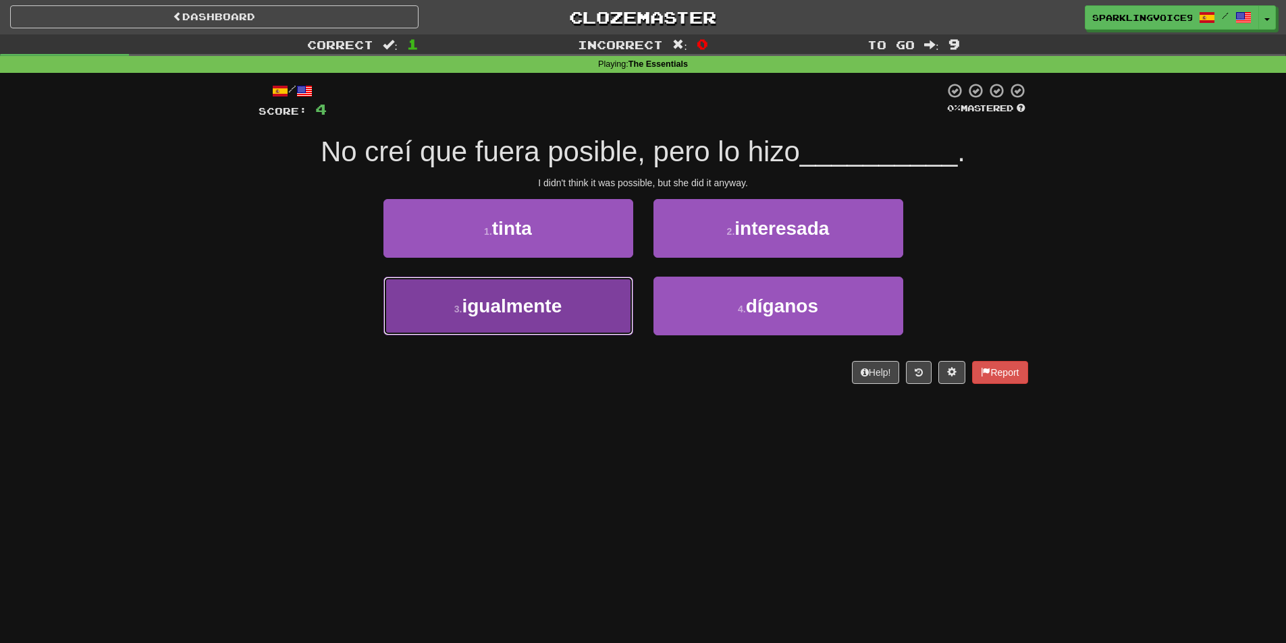
click at [611, 296] on button "3 . igualmente" at bounding box center [508, 306] width 250 height 59
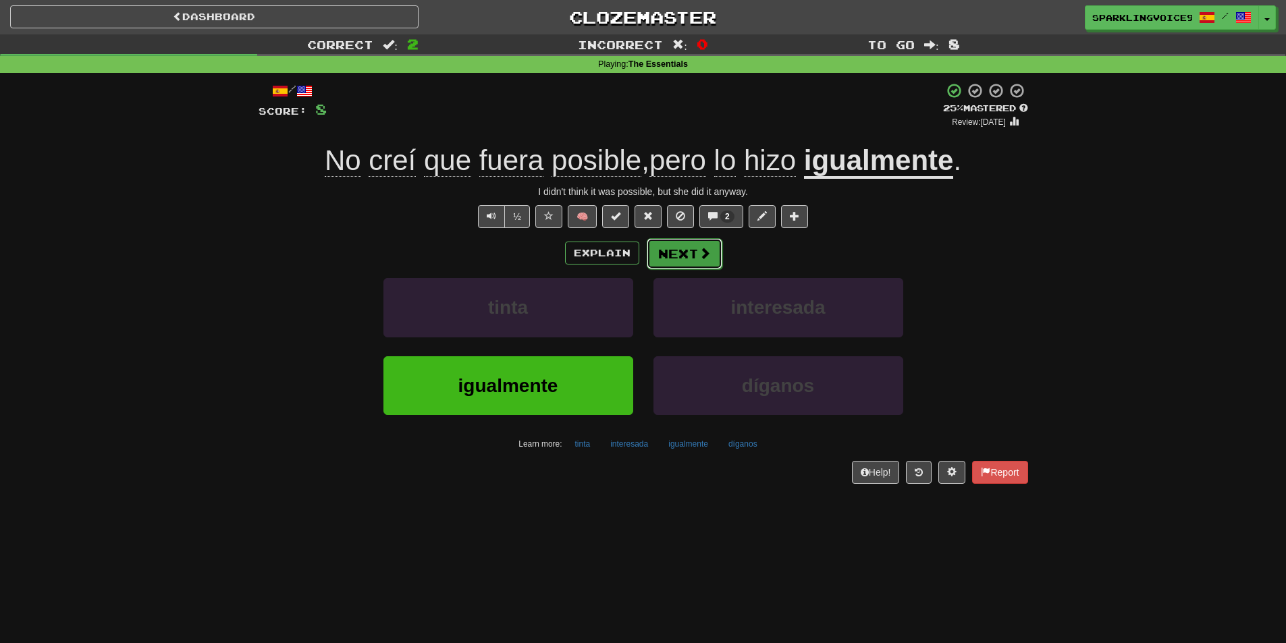
click at [705, 252] on span at bounding box center [704, 253] width 12 height 12
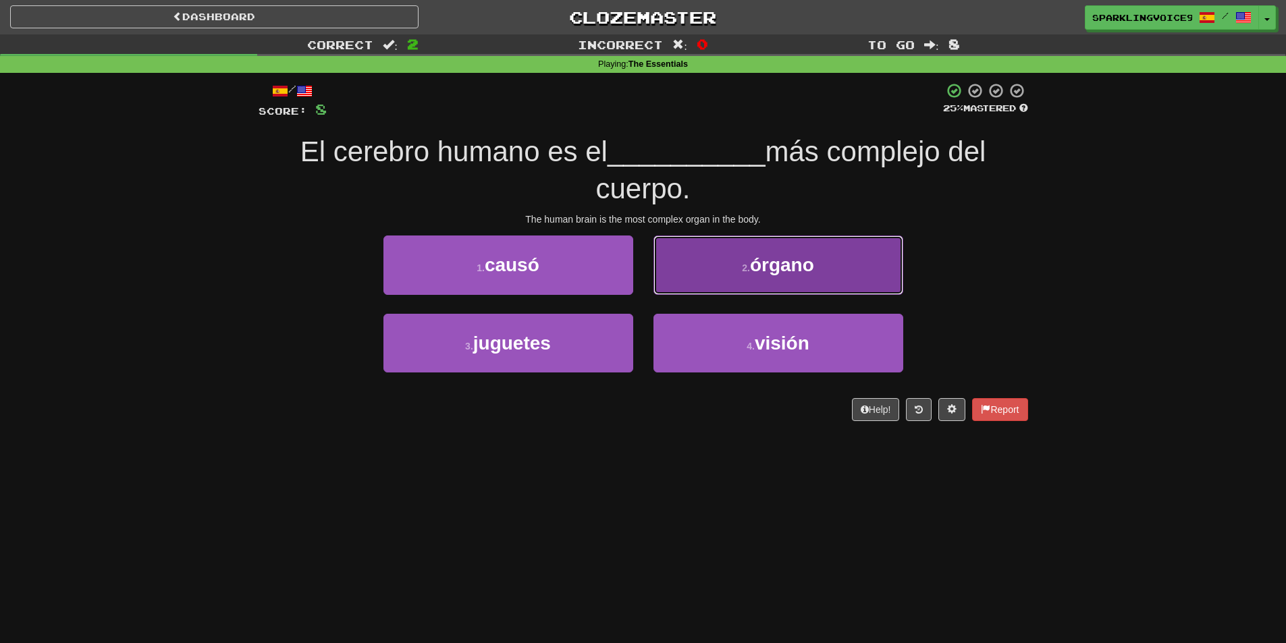
click at [714, 271] on button "2 . órgano" at bounding box center [778, 265] width 250 height 59
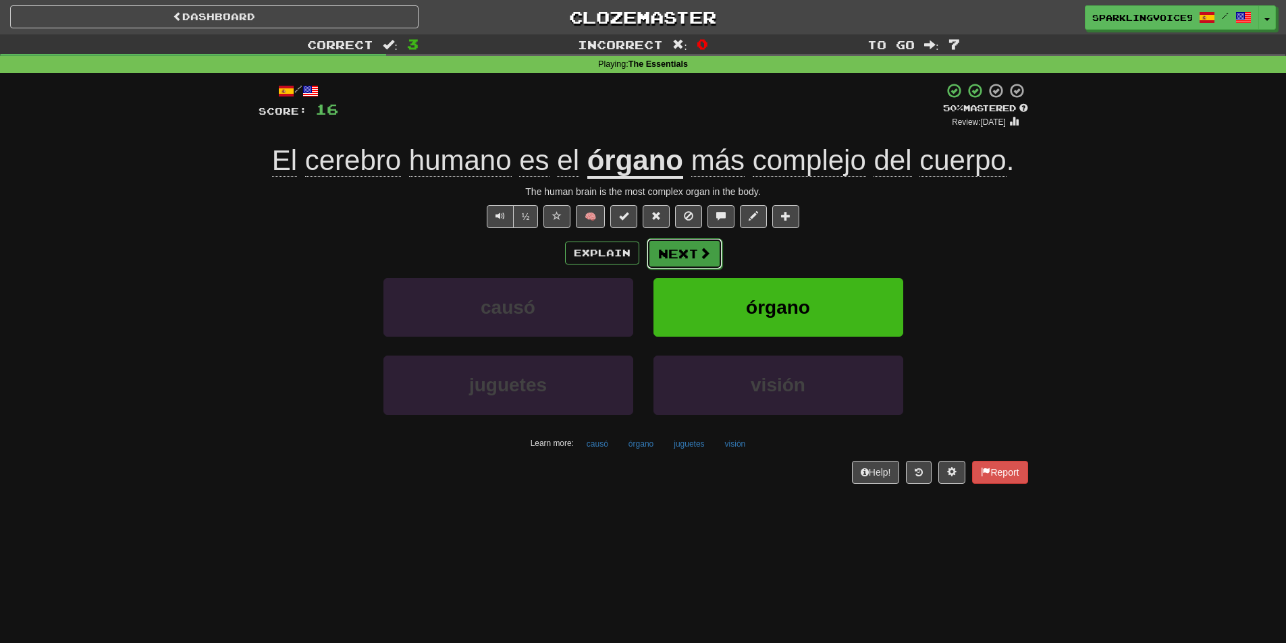
click at [694, 251] on button "Next" at bounding box center [685, 253] width 76 height 31
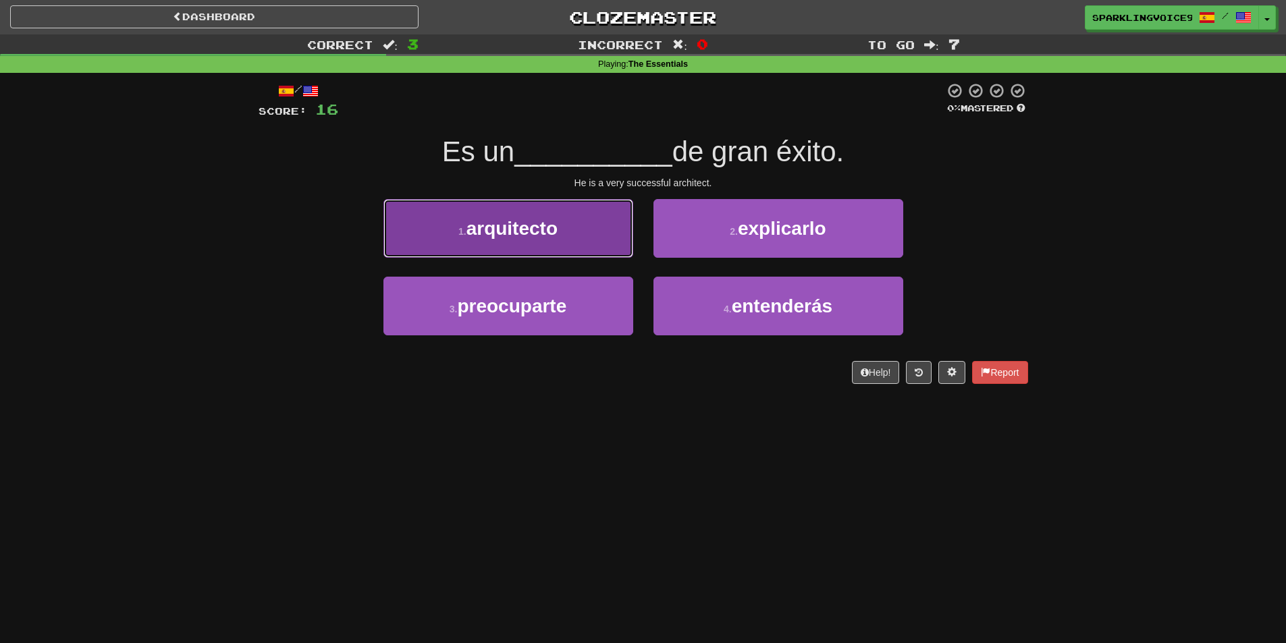
click at [614, 244] on button "1 . arquitecto" at bounding box center [508, 228] width 250 height 59
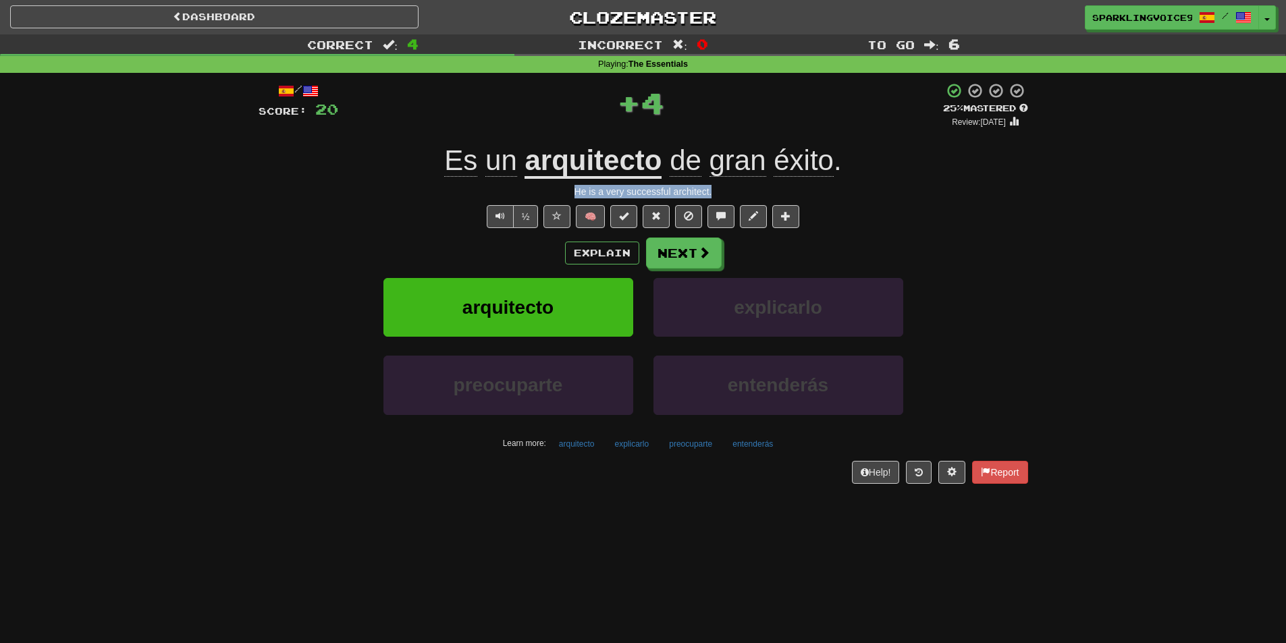
drag, startPoint x: 566, startPoint y: 193, endPoint x: 716, endPoint y: 195, distance: 149.8
click at [716, 195] on div "He is a very successful architect." at bounding box center [642, 191] width 769 height 13
click at [688, 249] on button "Next" at bounding box center [685, 253] width 76 height 31
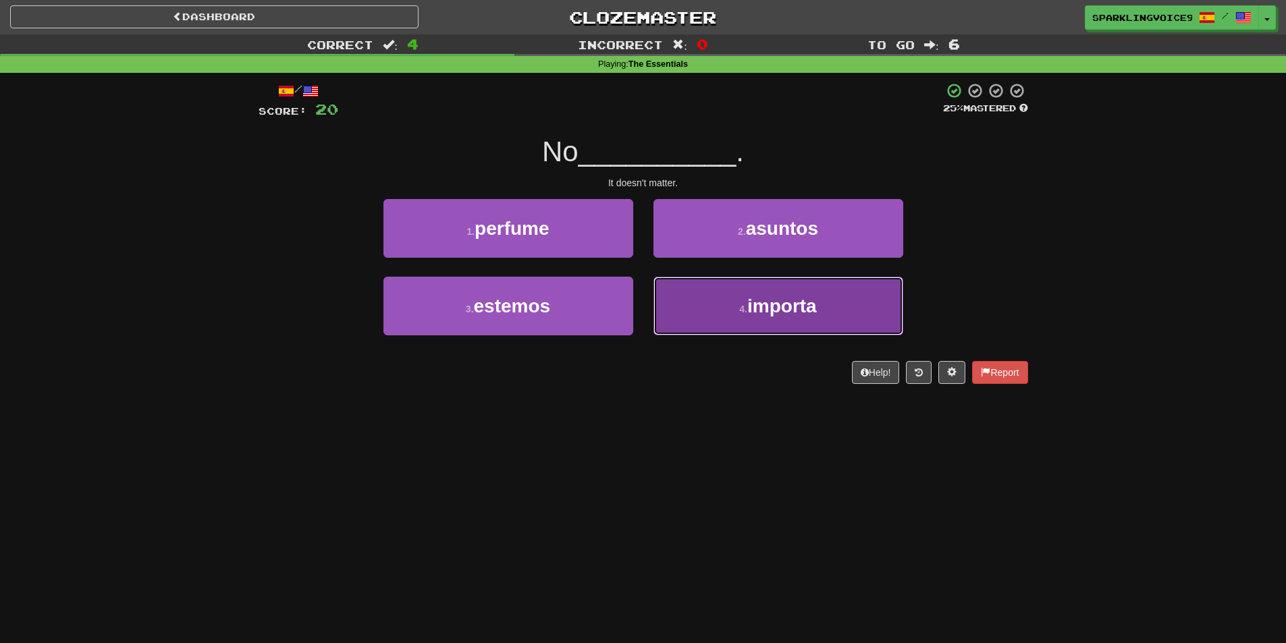
click at [684, 323] on button "4 . importa" at bounding box center [778, 306] width 250 height 59
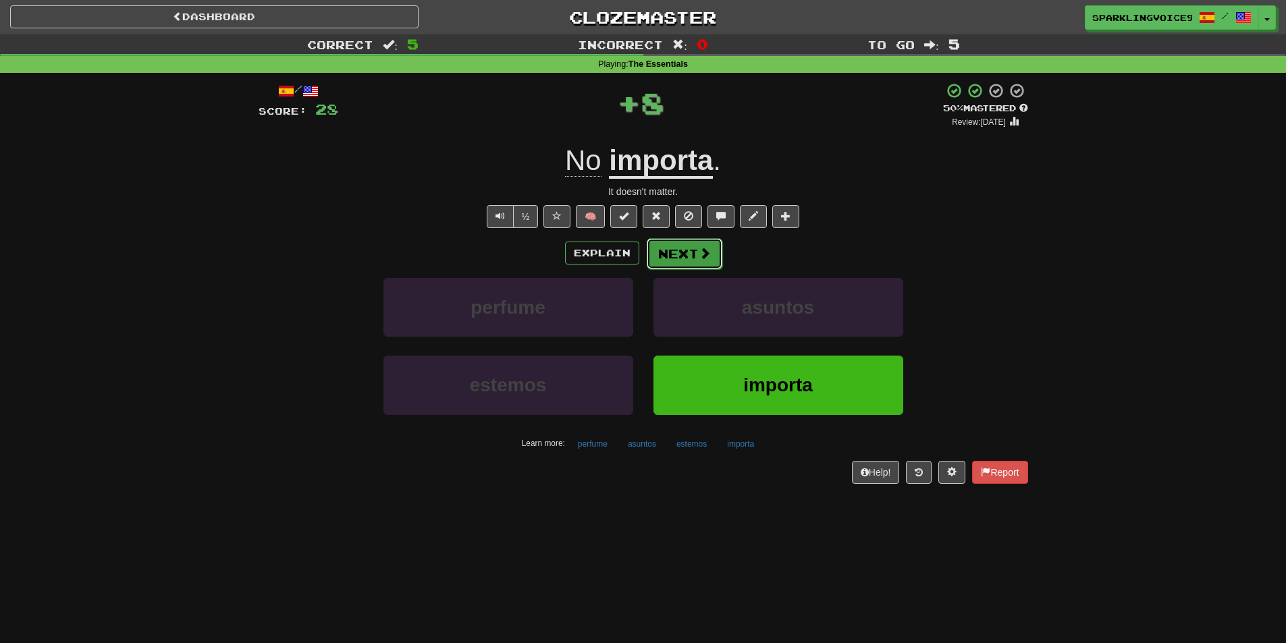
click at [680, 252] on button "Next" at bounding box center [685, 253] width 76 height 31
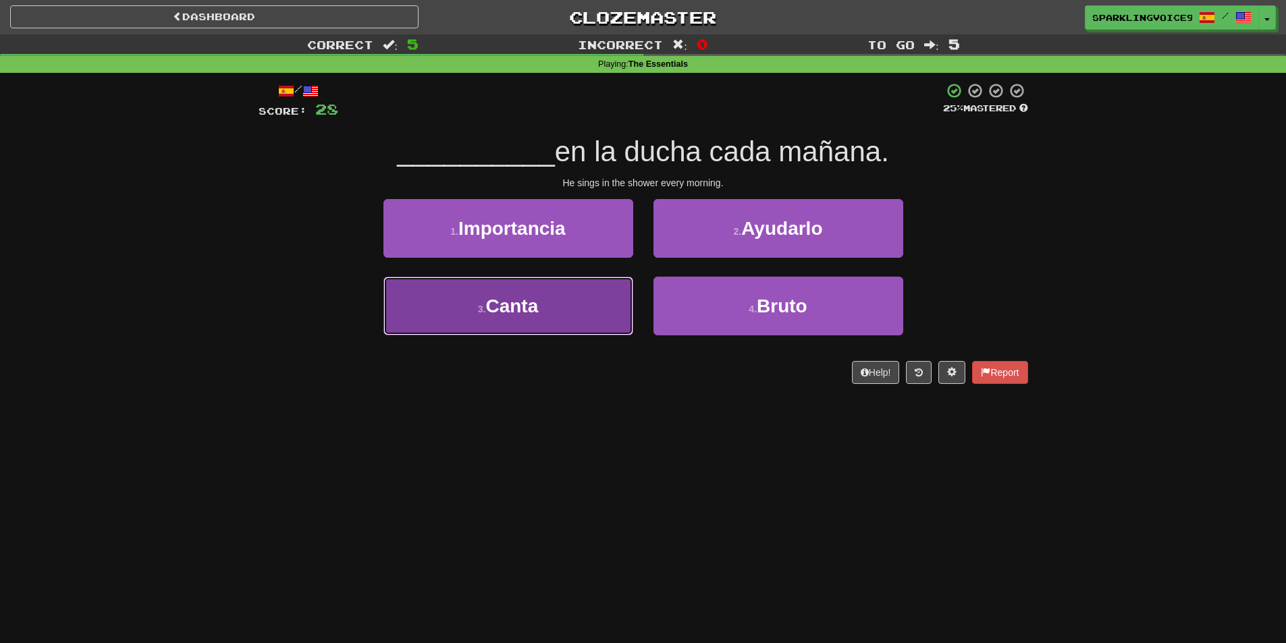
click at [599, 292] on button "3 . Canta" at bounding box center [508, 306] width 250 height 59
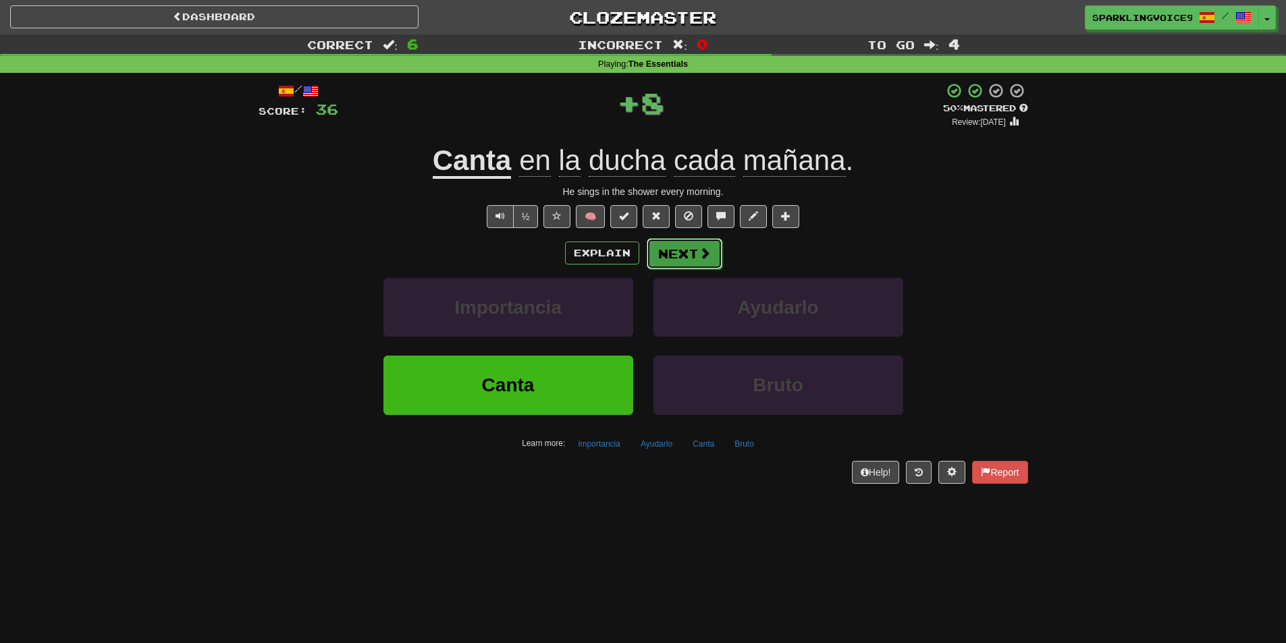
click at [693, 254] on button "Next" at bounding box center [685, 253] width 76 height 31
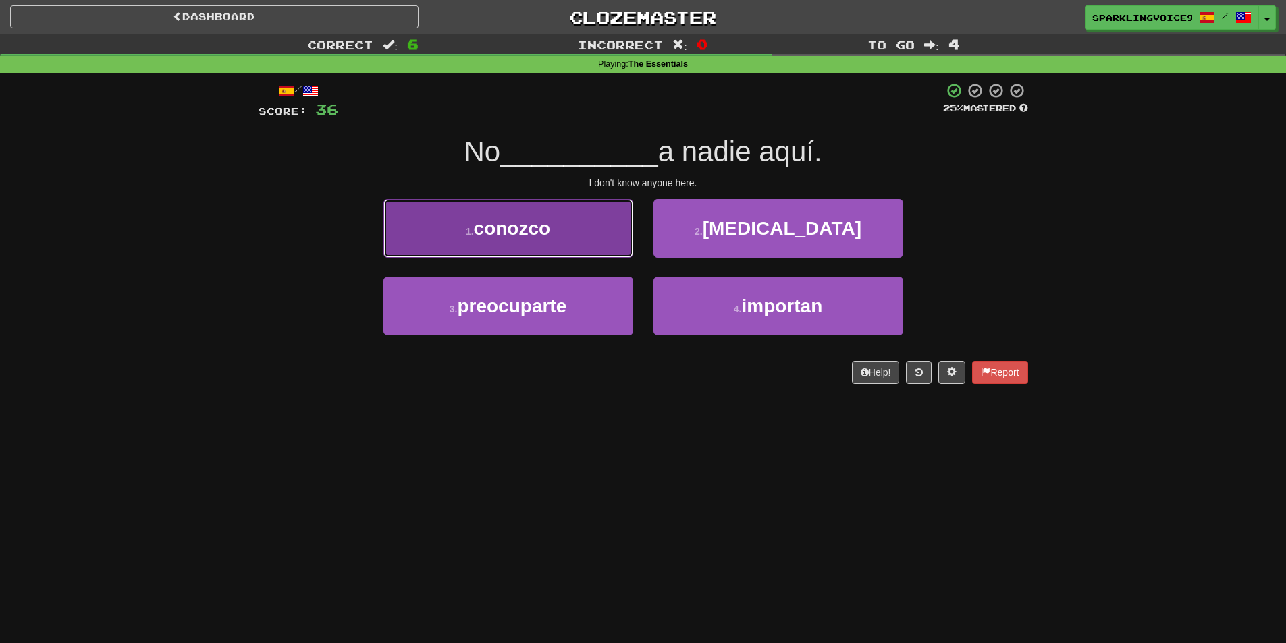
click at [575, 238] on button "1 . [GEOGRAPHIC_DATA]" at bounding box center [508, 228] width 250 height 59
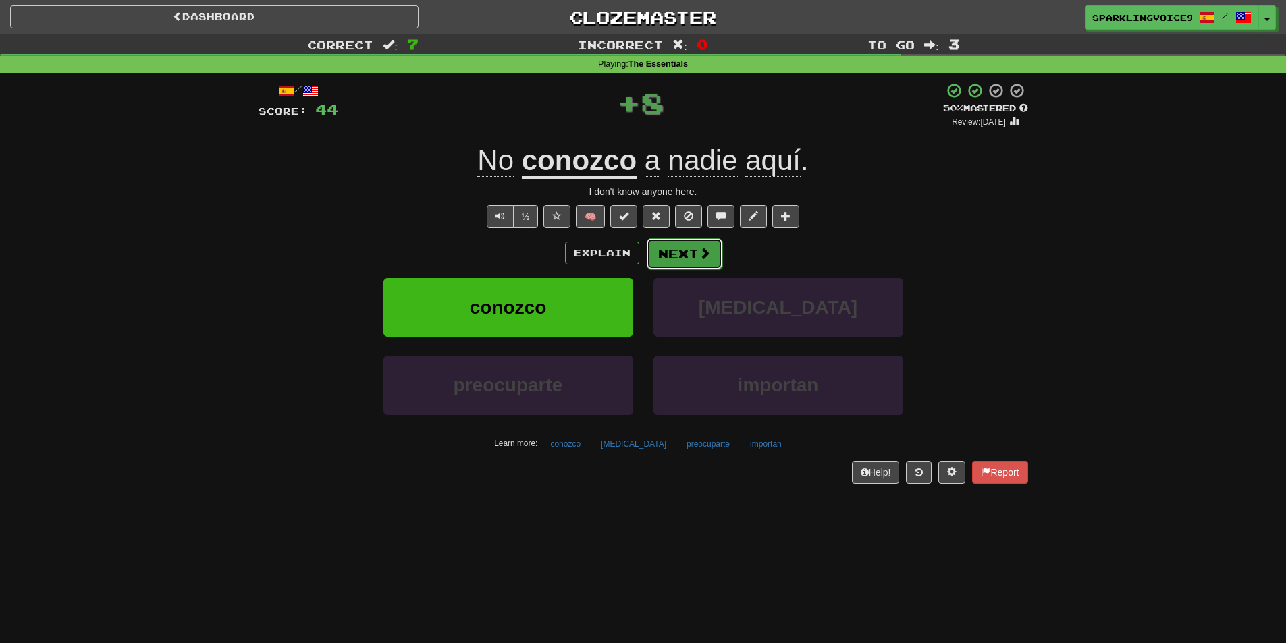
click at [678, 246] on button "Next" at bounding box center [685, 253] width 76 height 31
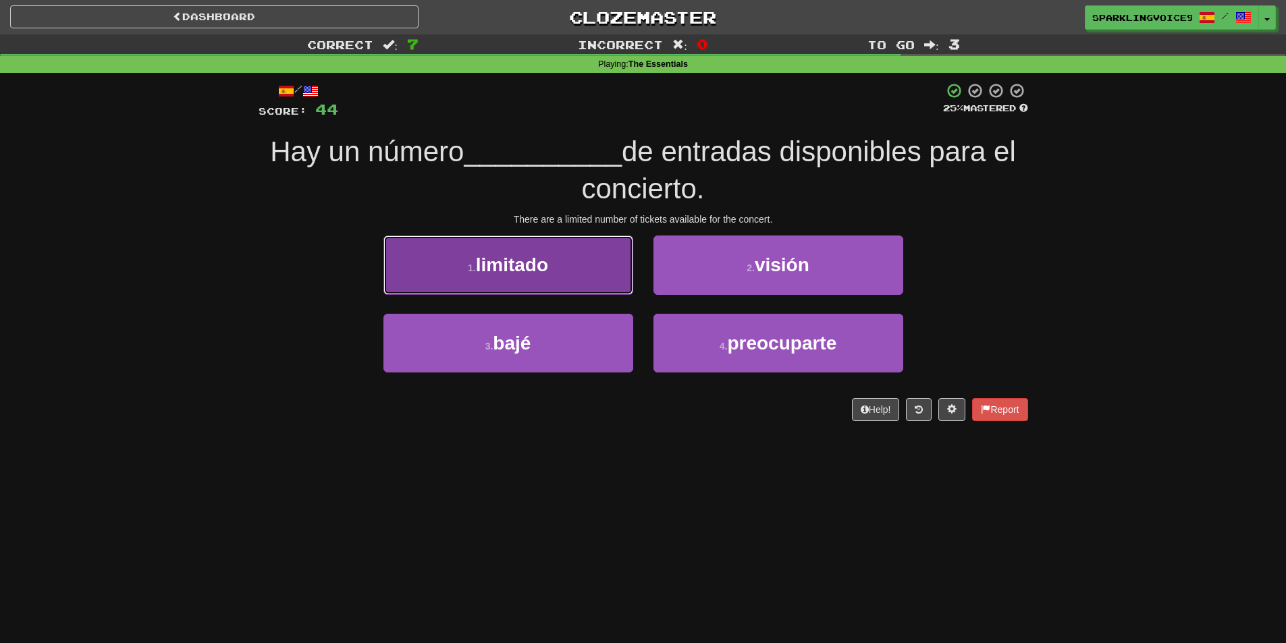
click at [503, 253] on button "1 . limitado" at bounding box center [508, 265] width 250 height 59
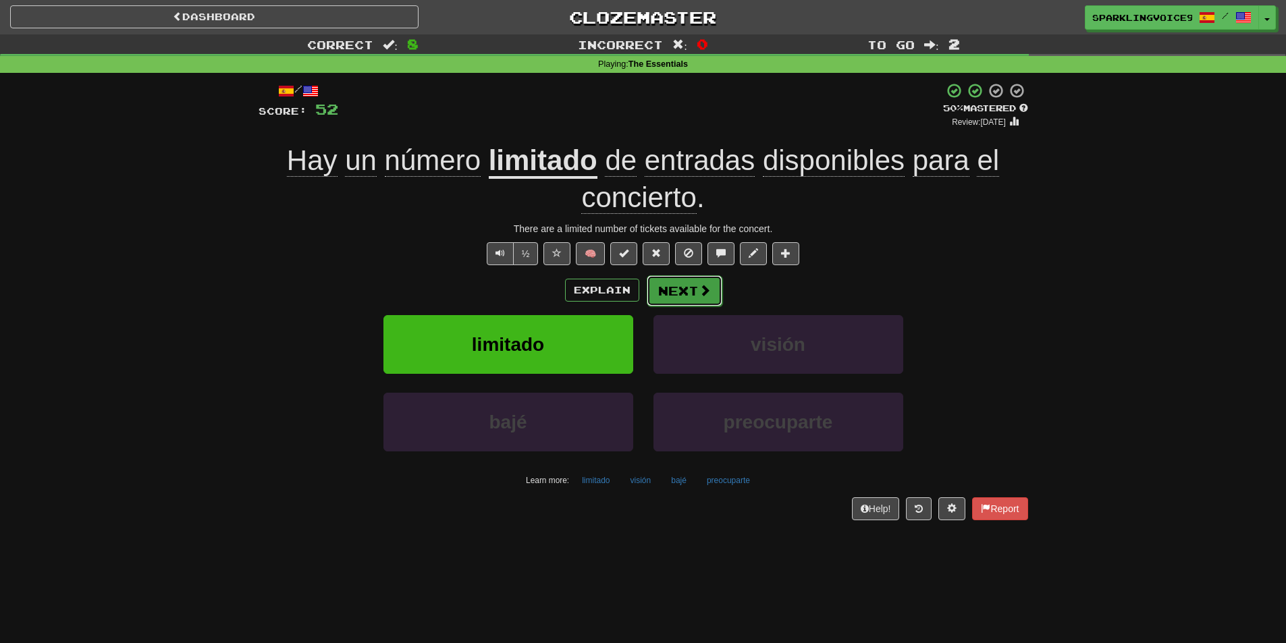
click at [683, 295] on button "Next" at bounding box center [685, 290] width 76 height 31
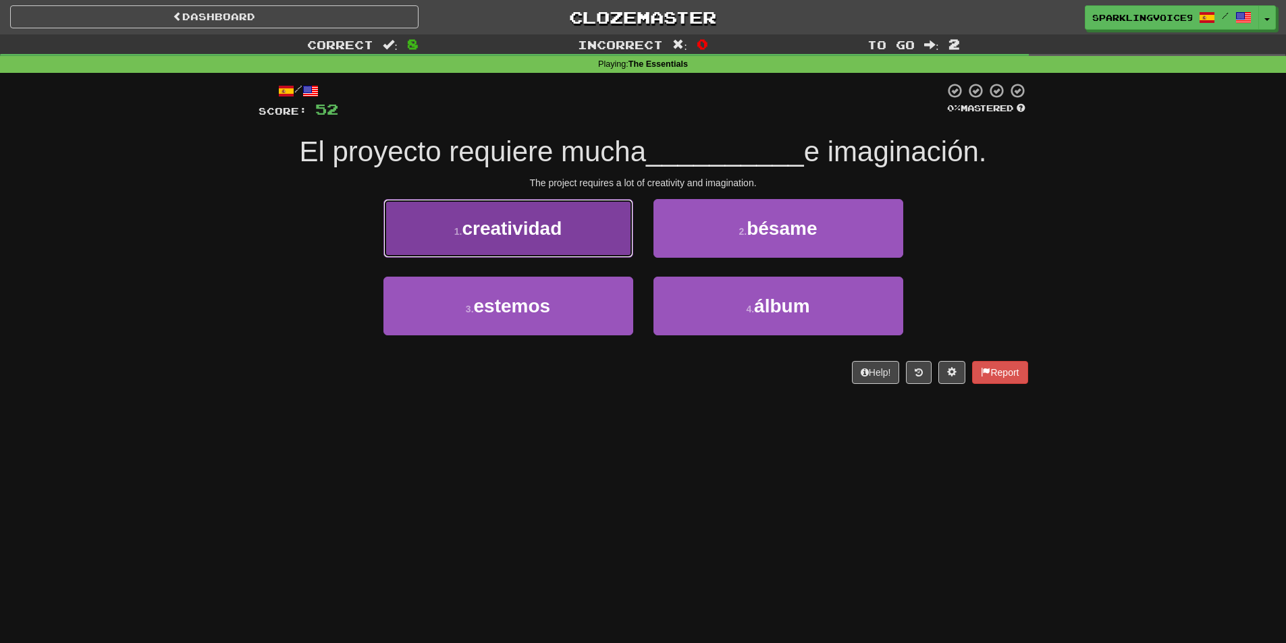
click at [595, 252] on button "1 . creatividad" at bounding box center [508, 228] width 250 height 59
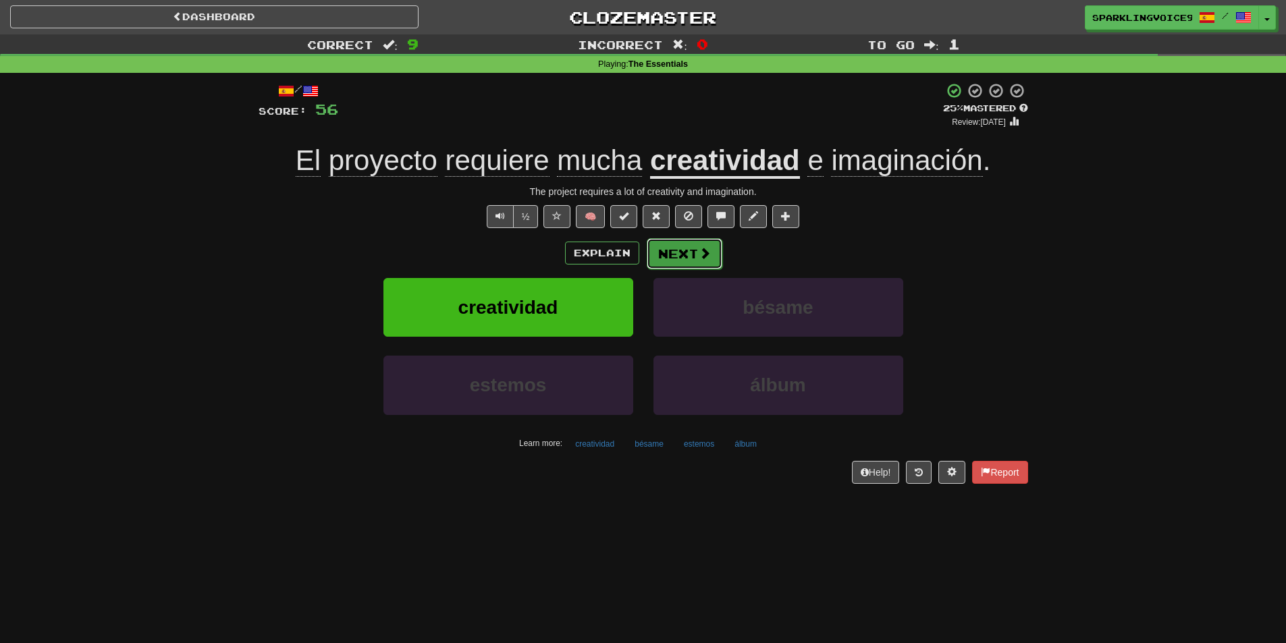
click at [688, 253] on button "Next" at bounding box center [685, 253] width 76 height 31
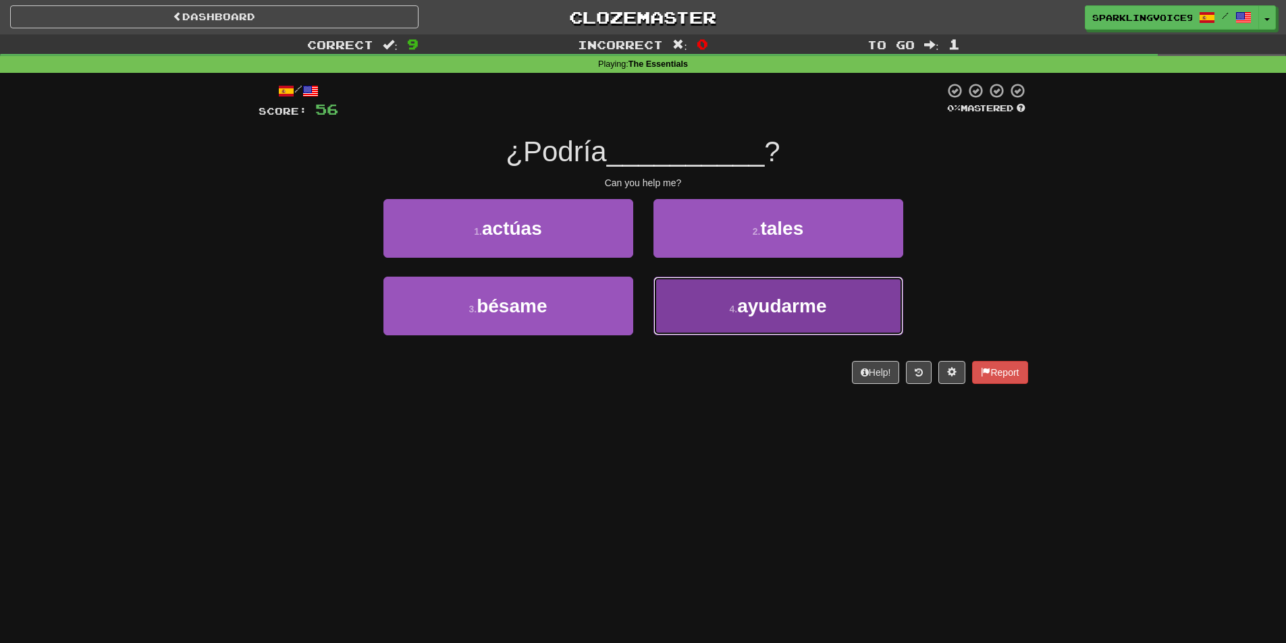
click at [713, 306] on button "4 . ayudarme" at bounding box center [778, 306] width 250 height 59
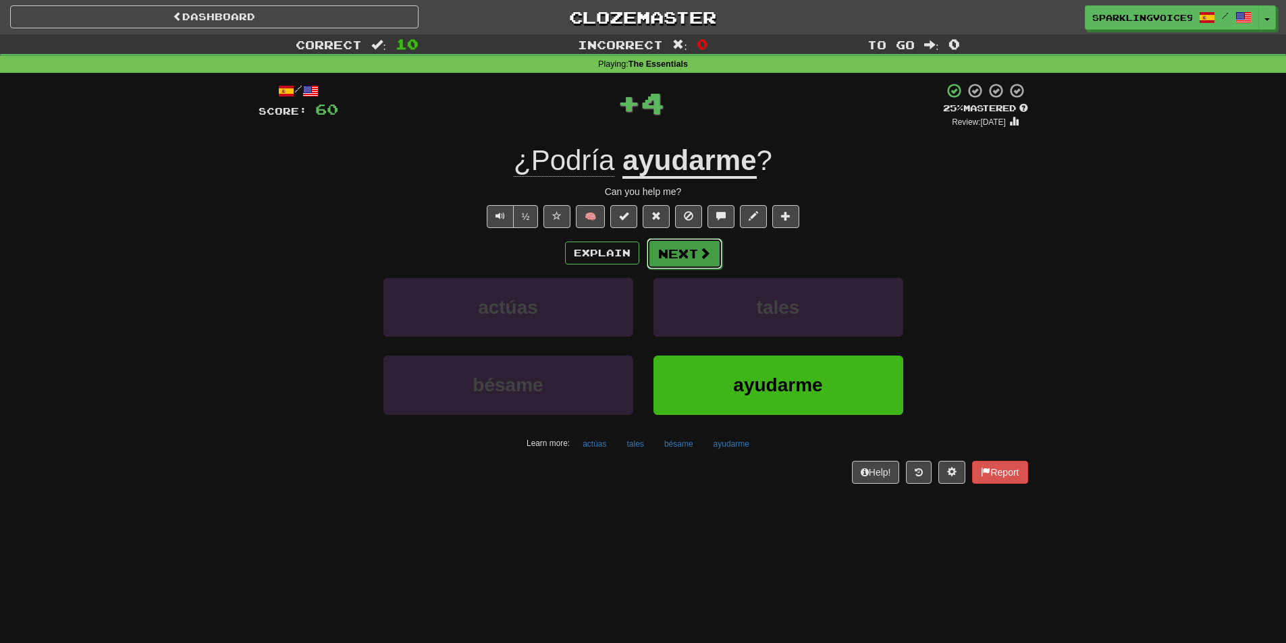
click at [713, 265] on button "Next" at bounding box center [685, 253] width 76 height 31
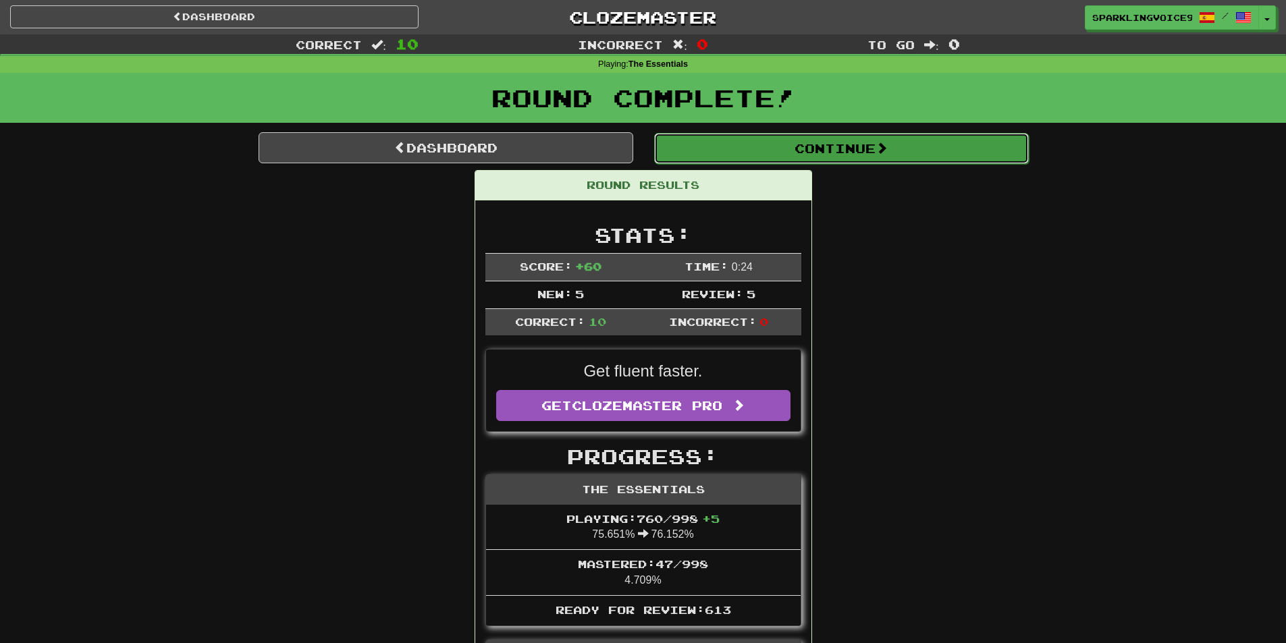
click at [827, 143] on button "Continue" at bounding box center [841, 148] width 375 height 31
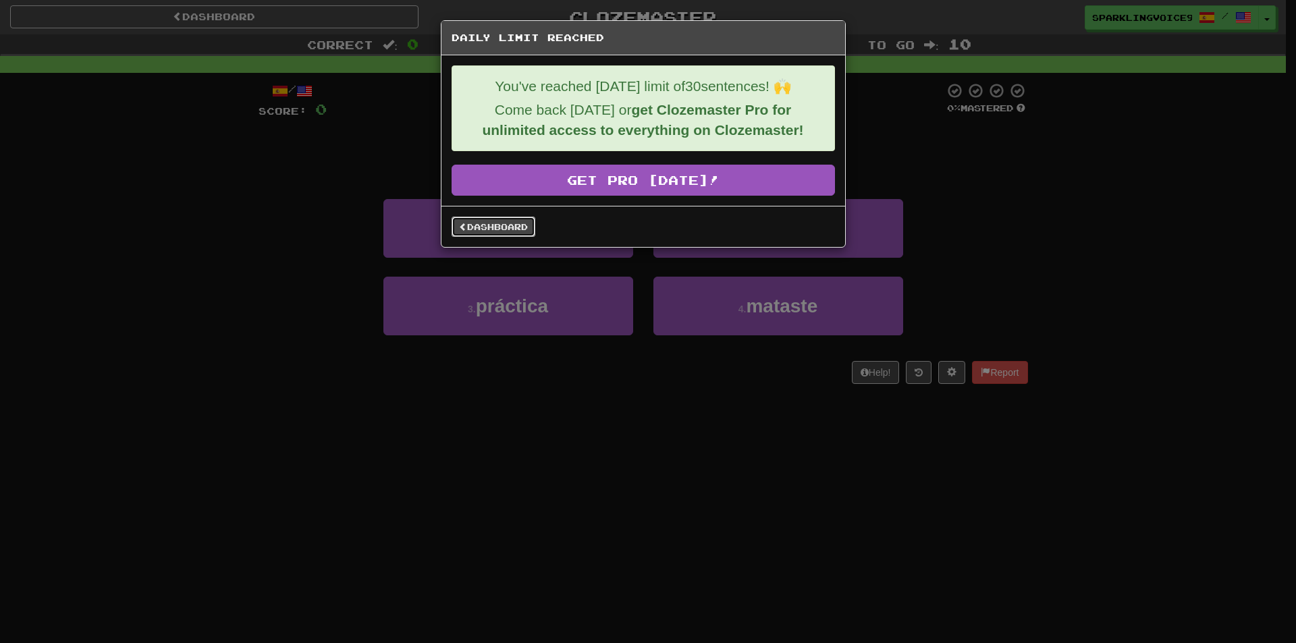
click at [485, 234] on link "Dashboard" at bounding box center [493, 227] width 84 height 20
